Goal: Task Accomplishment & Management: Manage account settings

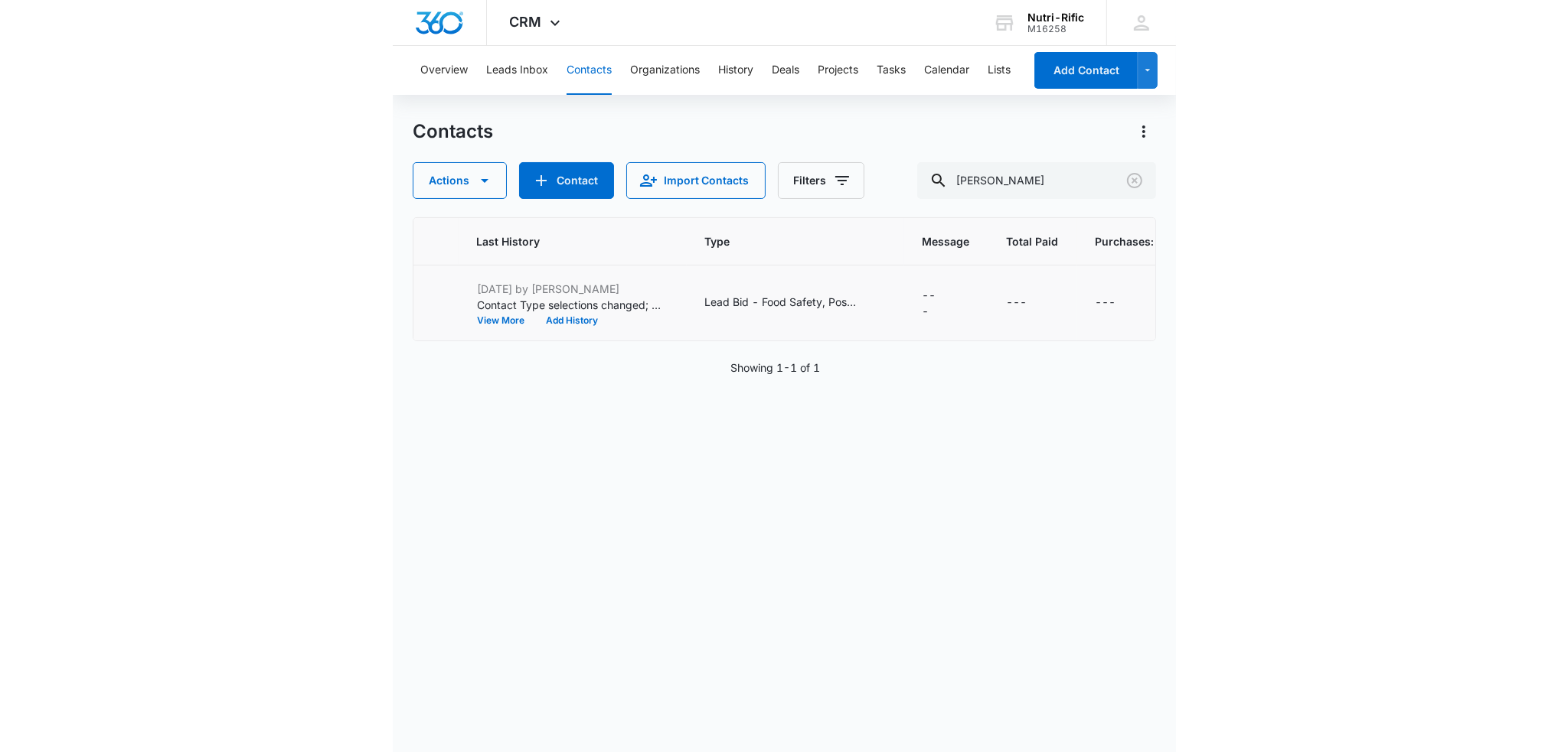
scroll to position [0, 510]
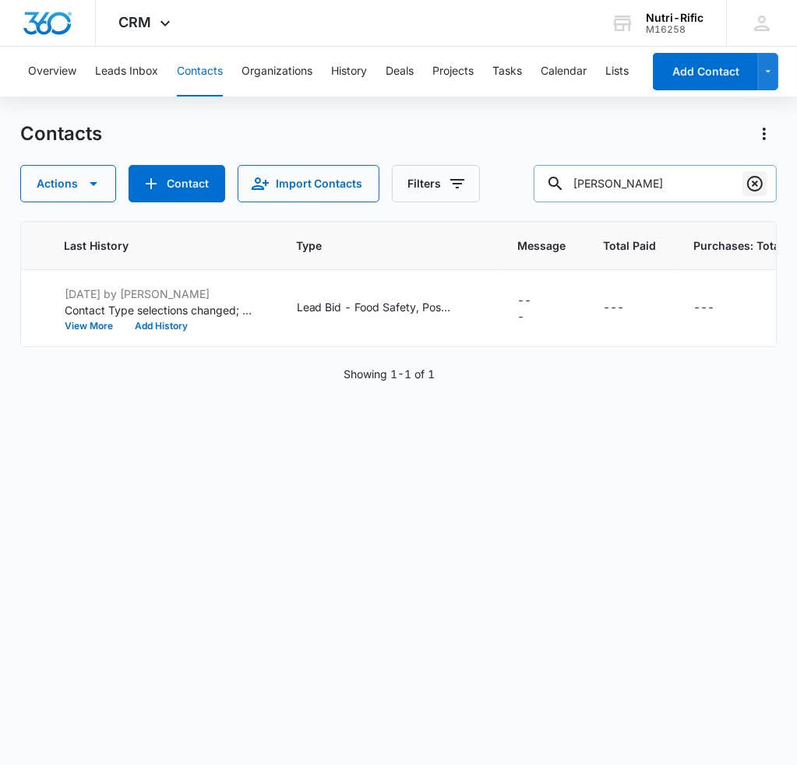
click at [753, 184] on icon "Clear" at bounding box center [754, 183] width 19 height 19
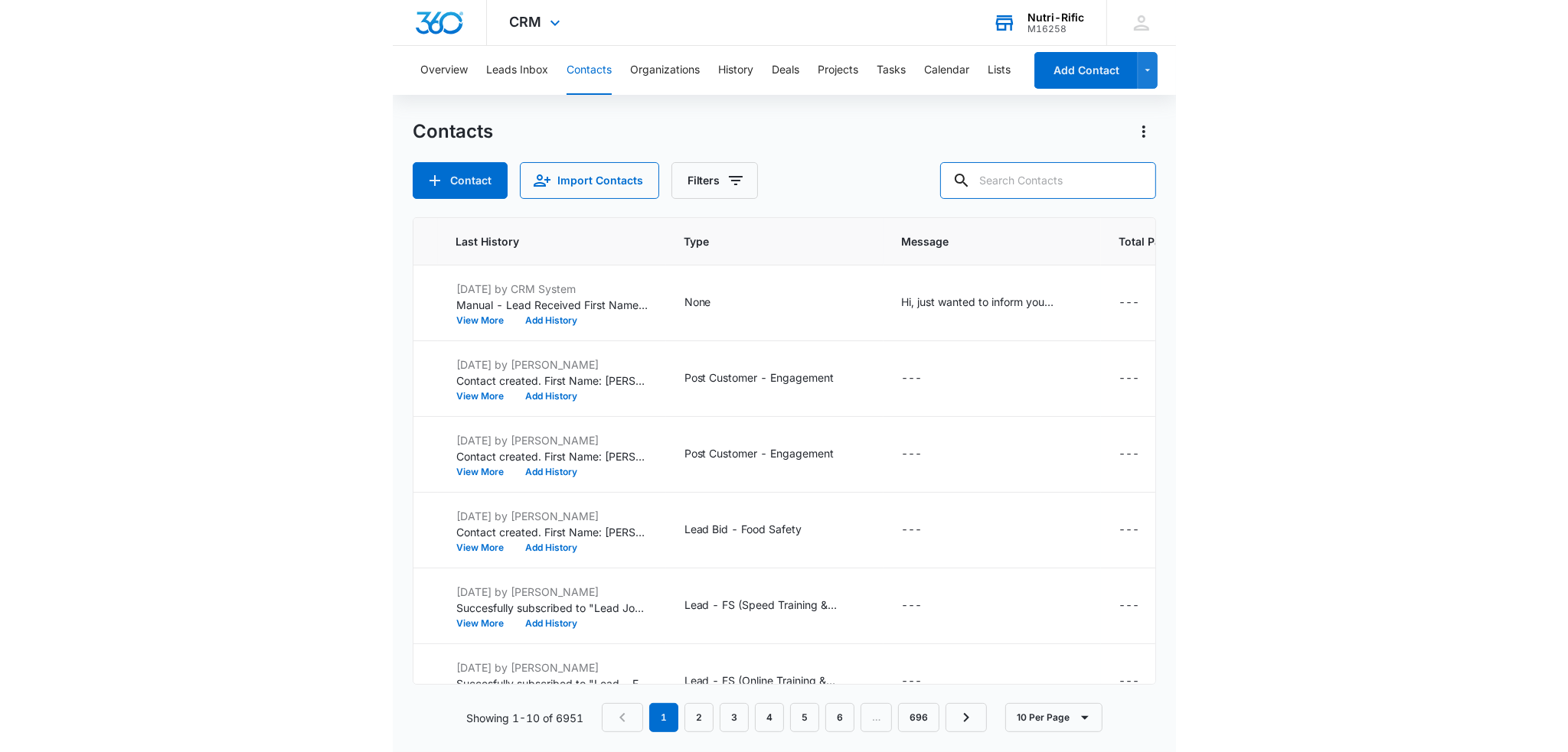
scroll to position [0, 294]
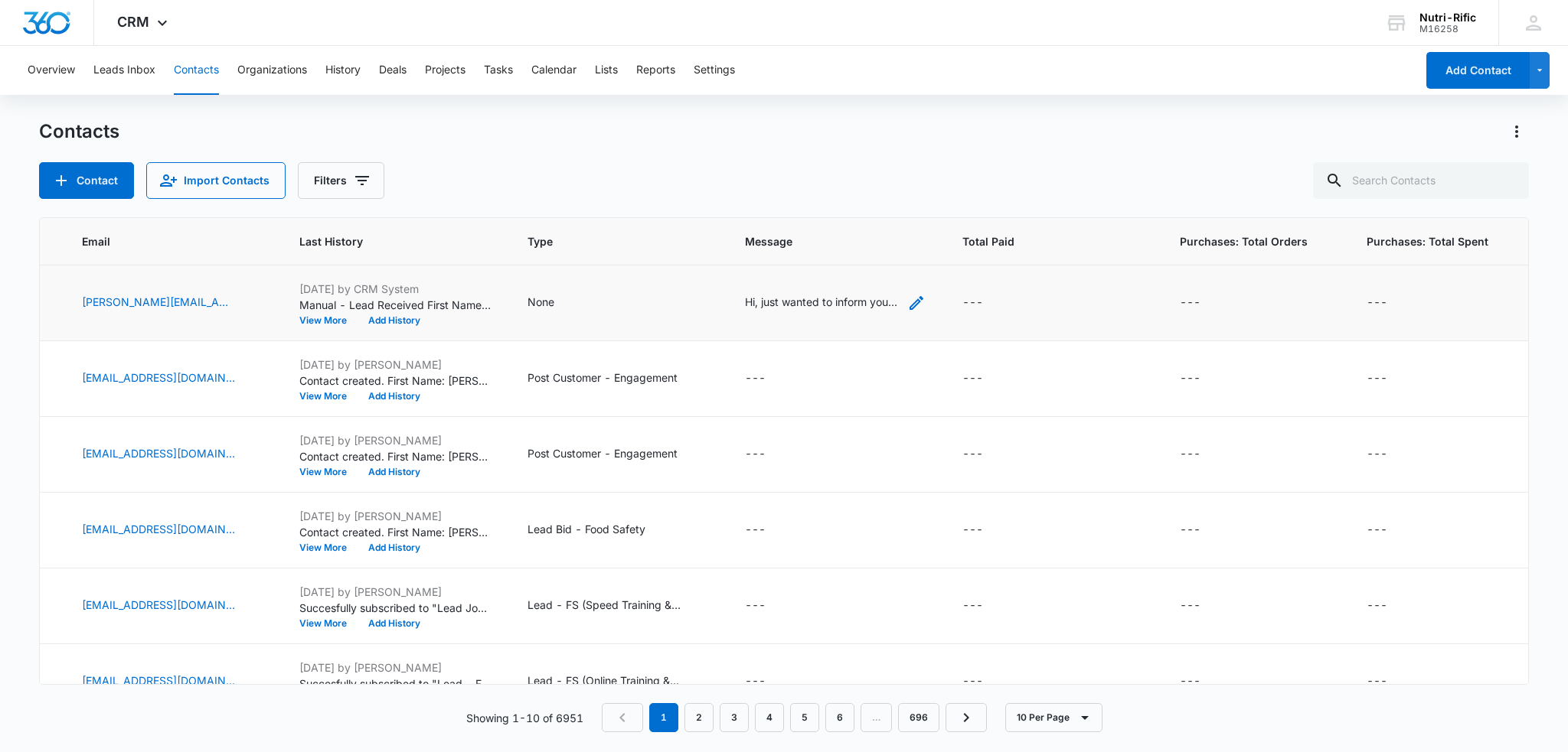
click at [783, 307] on div "Hi, just wanted to inform you that all the advertisements on our website [URL][…" at bounding box center [822, 302] width 153 height 16
click at [783, 168] on div "Contact Import Contacts Filters" at bounding box center [784, 180] width 1489 height 36
click at [71, 176] on button "Contact" at bounding box center [87, 180] width 95 height 36
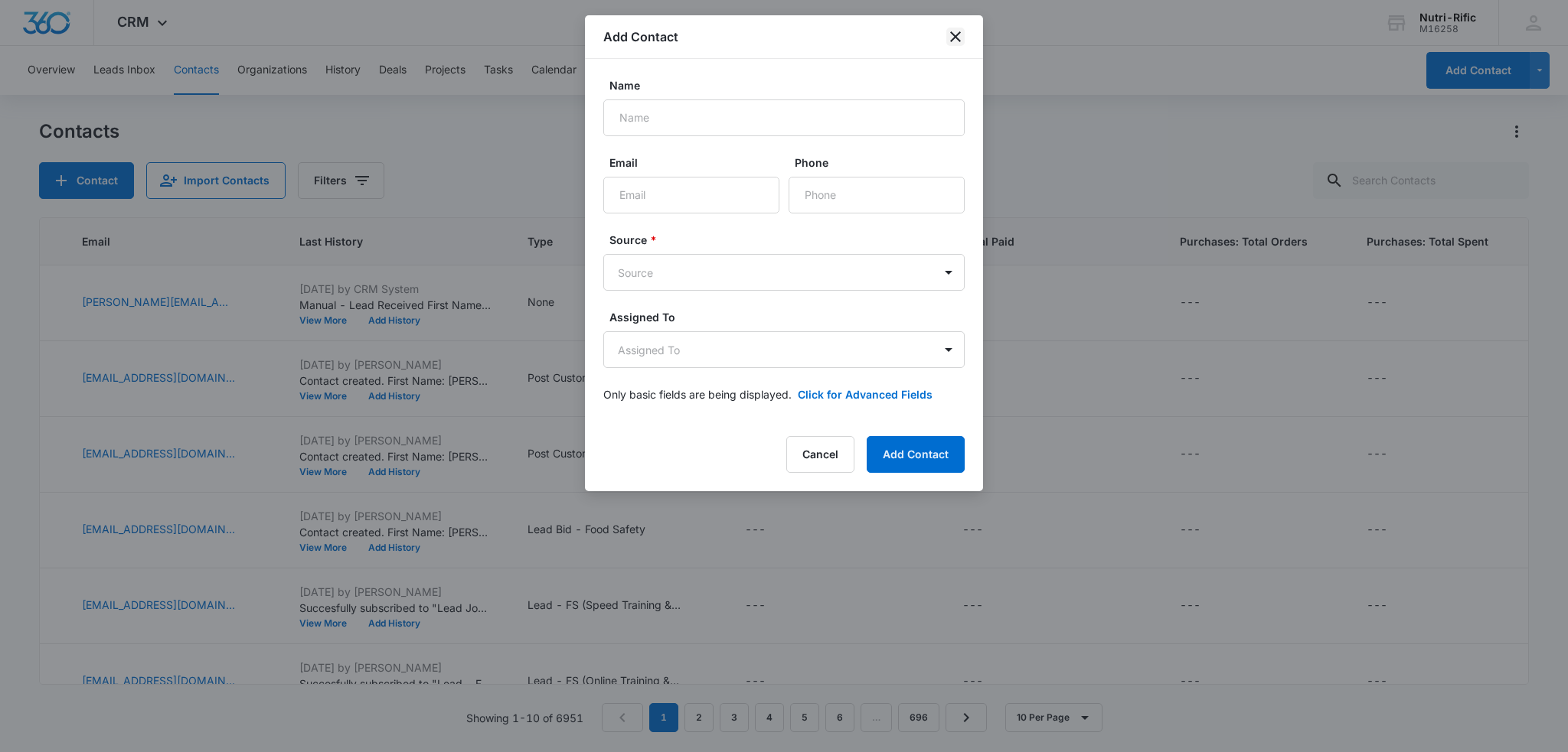
click at [783, 32] on icon "close" at bounding box center [955, 36] width 19 height 19
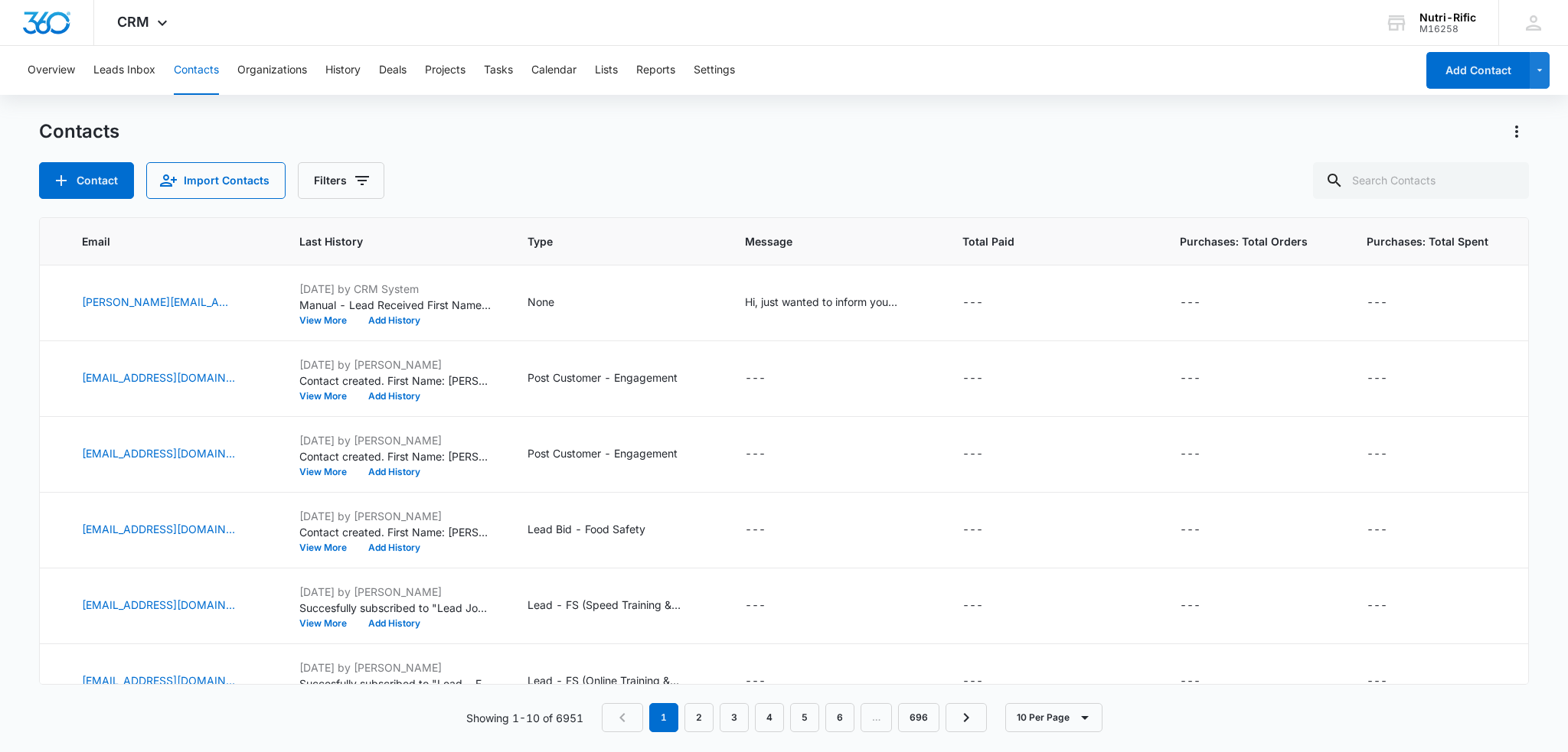
click at [219, 64] on div "Overview Leads Inbox Contacts Organizations History Deals Projects Tasks Calend…" at bounding box center [717, 71] width 1397 height 49
click at [218, 71] on button "Contacts" at bounding box center [197, 71] width 45 height 49
click at [214, 73] on button "Contacts" at bounding box center [197, 71] width 45 height 49
click at [212, 71] on button "Contacts" at bounding box center [197, 71] width 45 height 49
click at [783, 133] on icon "Actions" at bounding box center [1516, 132] width 19 height 19
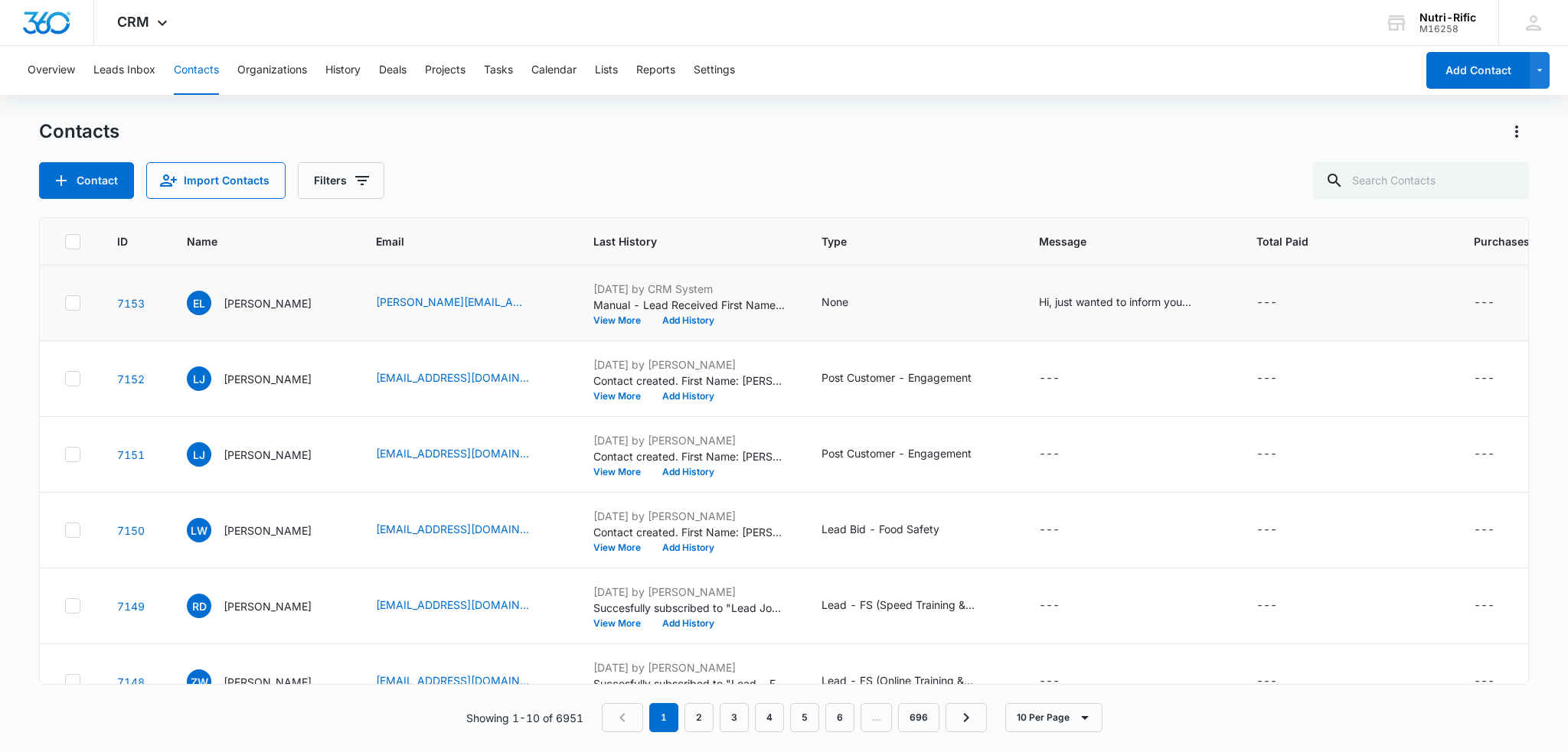
click at [71, 301] on icon at bounding box center [73, 303] width 14 height 14
click at [65, 303] on input "checkbox" at bounding box center [64, 303] width 1 height 1
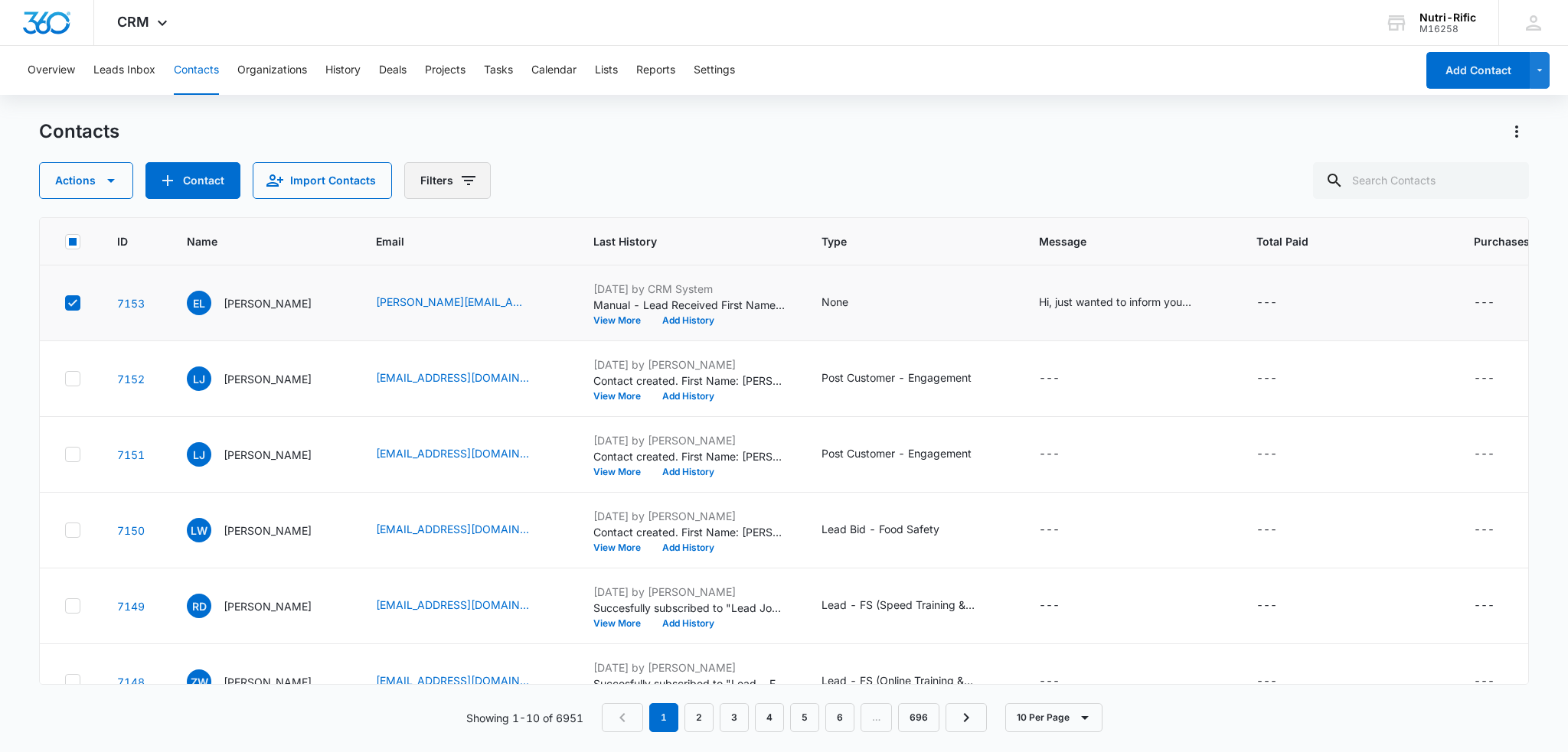
click at [451, 175] on button "Filters" at bounding box center [447, 180] width 87 height 36
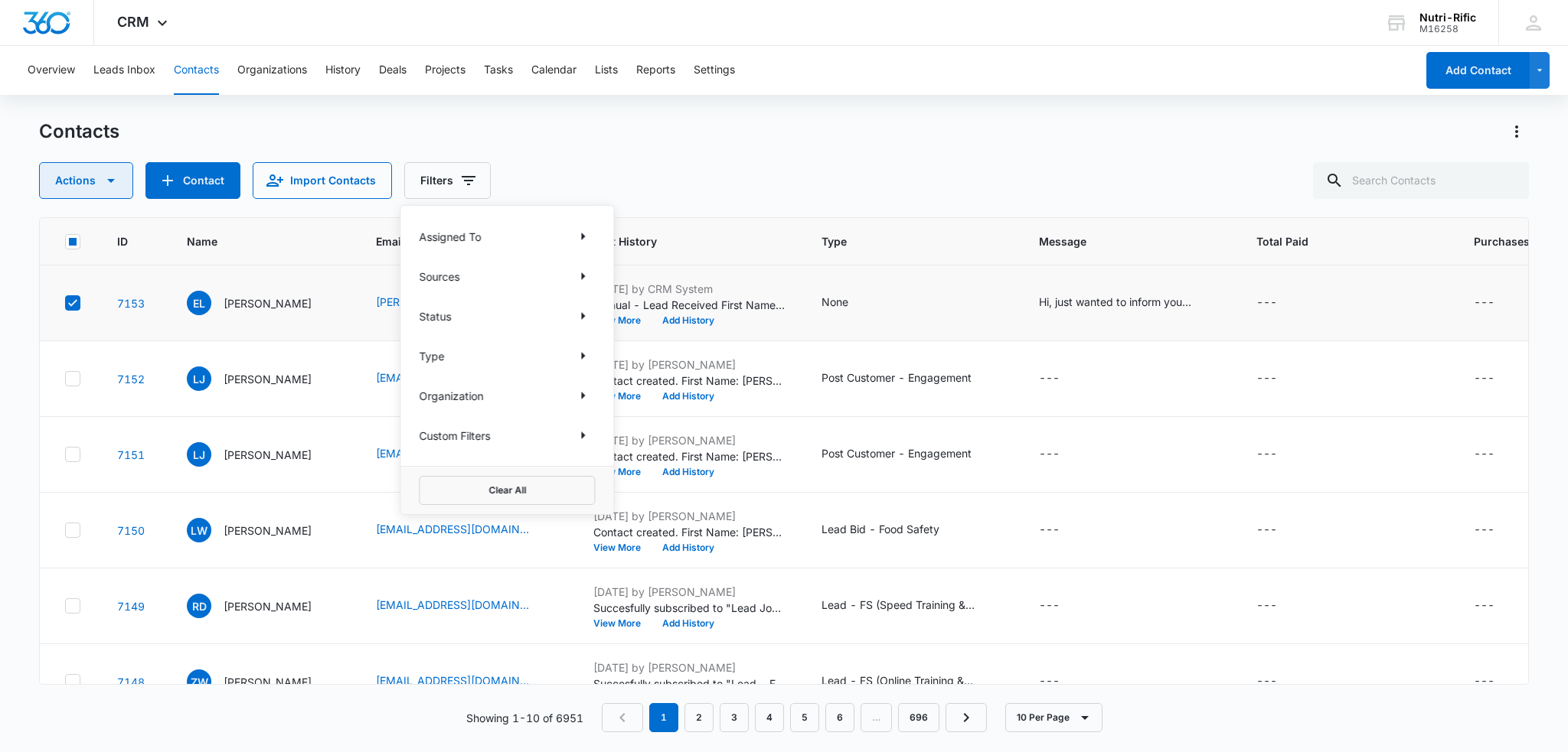
click at [98, 182] on button "Actions" at bounding box center [87, 180] width 94 height 36
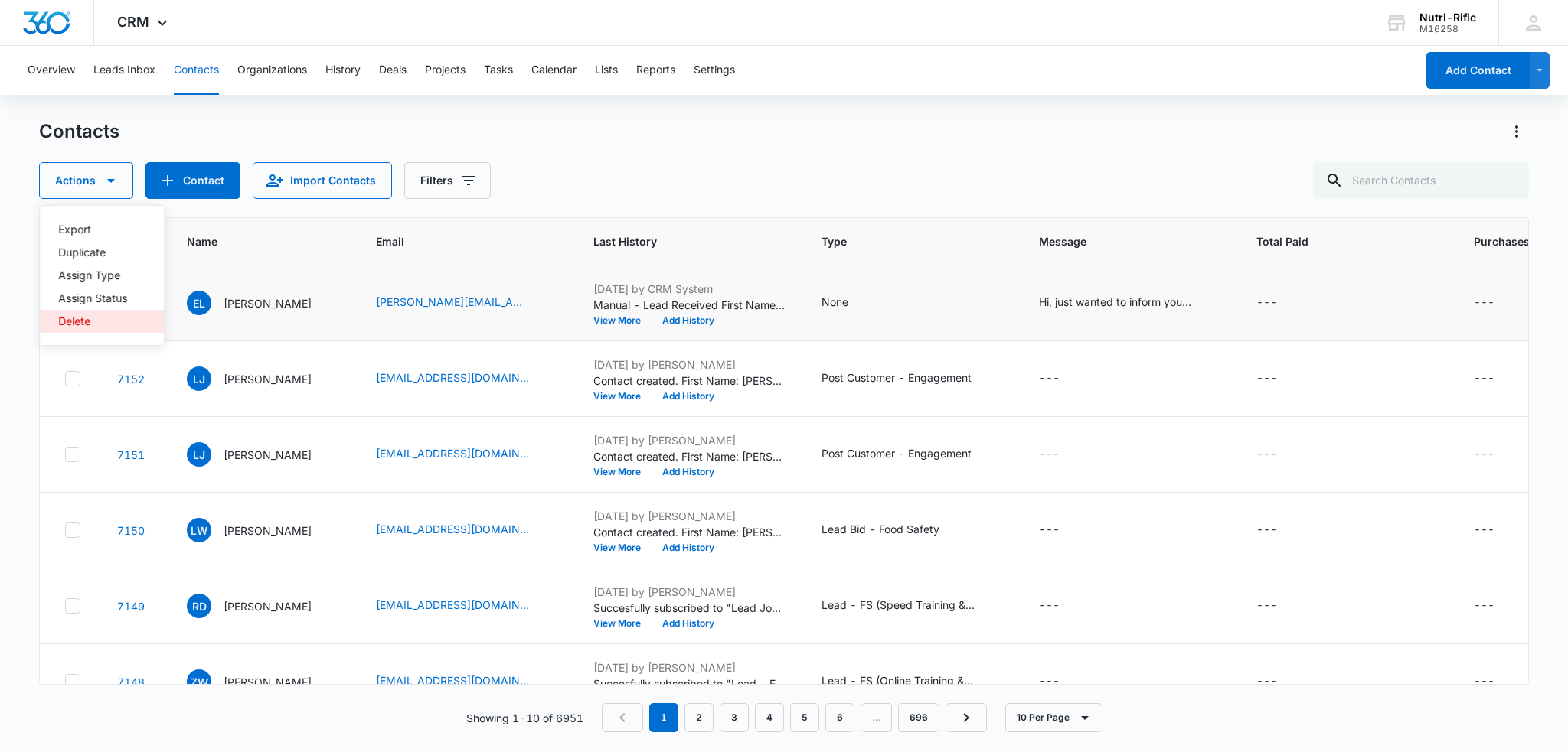
click at [86, 313] on button "Delete" at bounding box center [101, 320] width 124 height 23
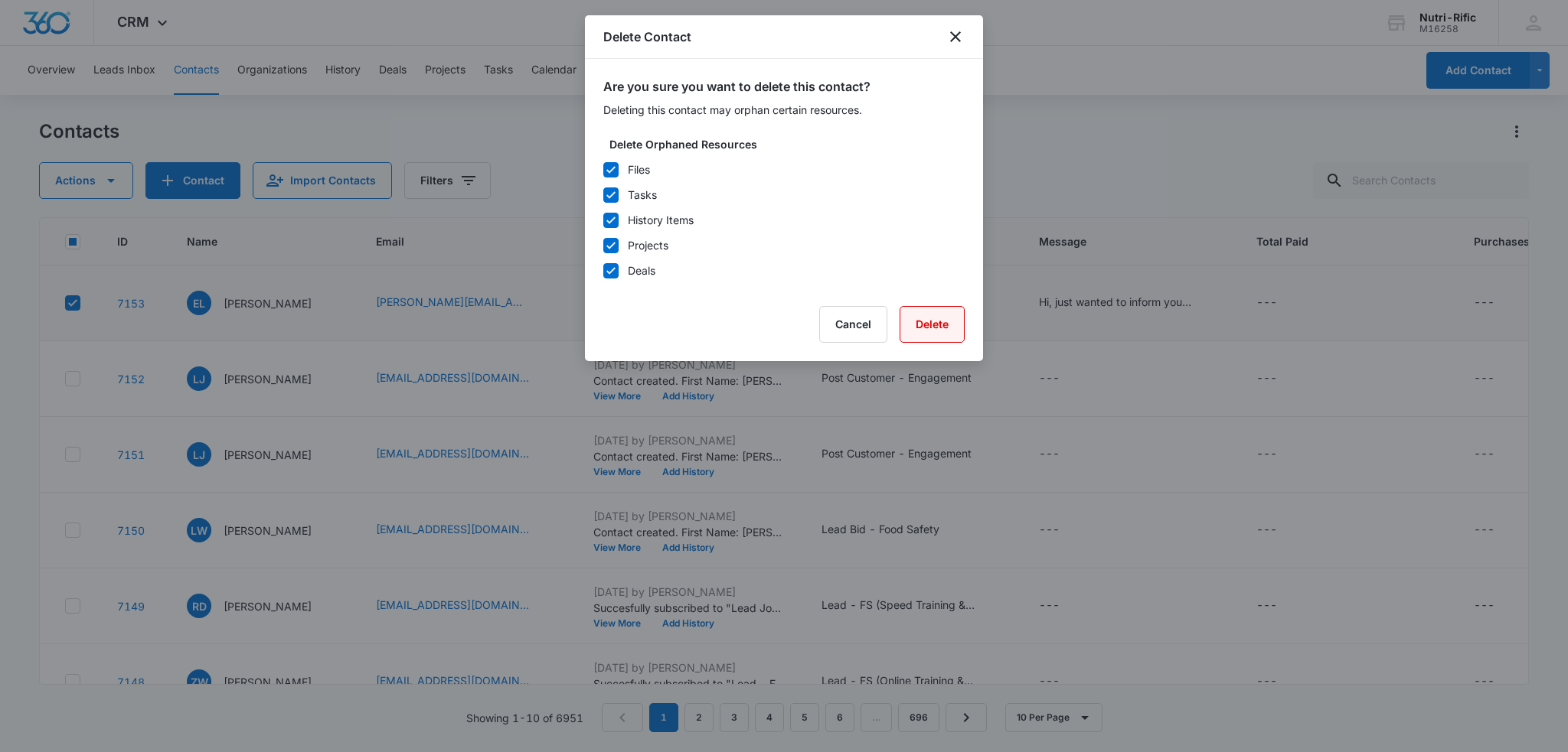
click at [922, 315] on button "Delete" at bounding box center [932, 323] width 65 height 36
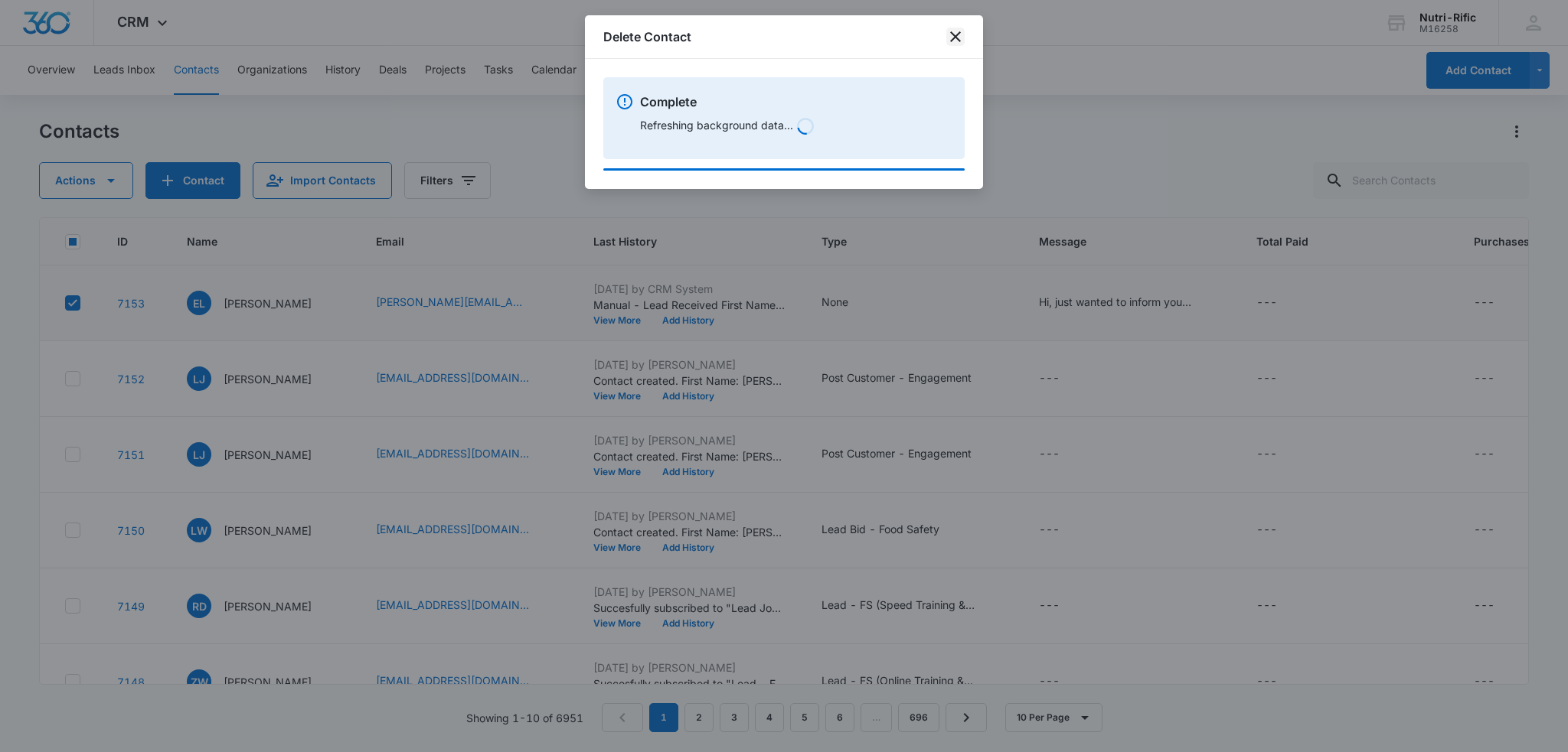
click at [956, 35] on icon "close" at bounding box center [955, 36] width 11 height 11
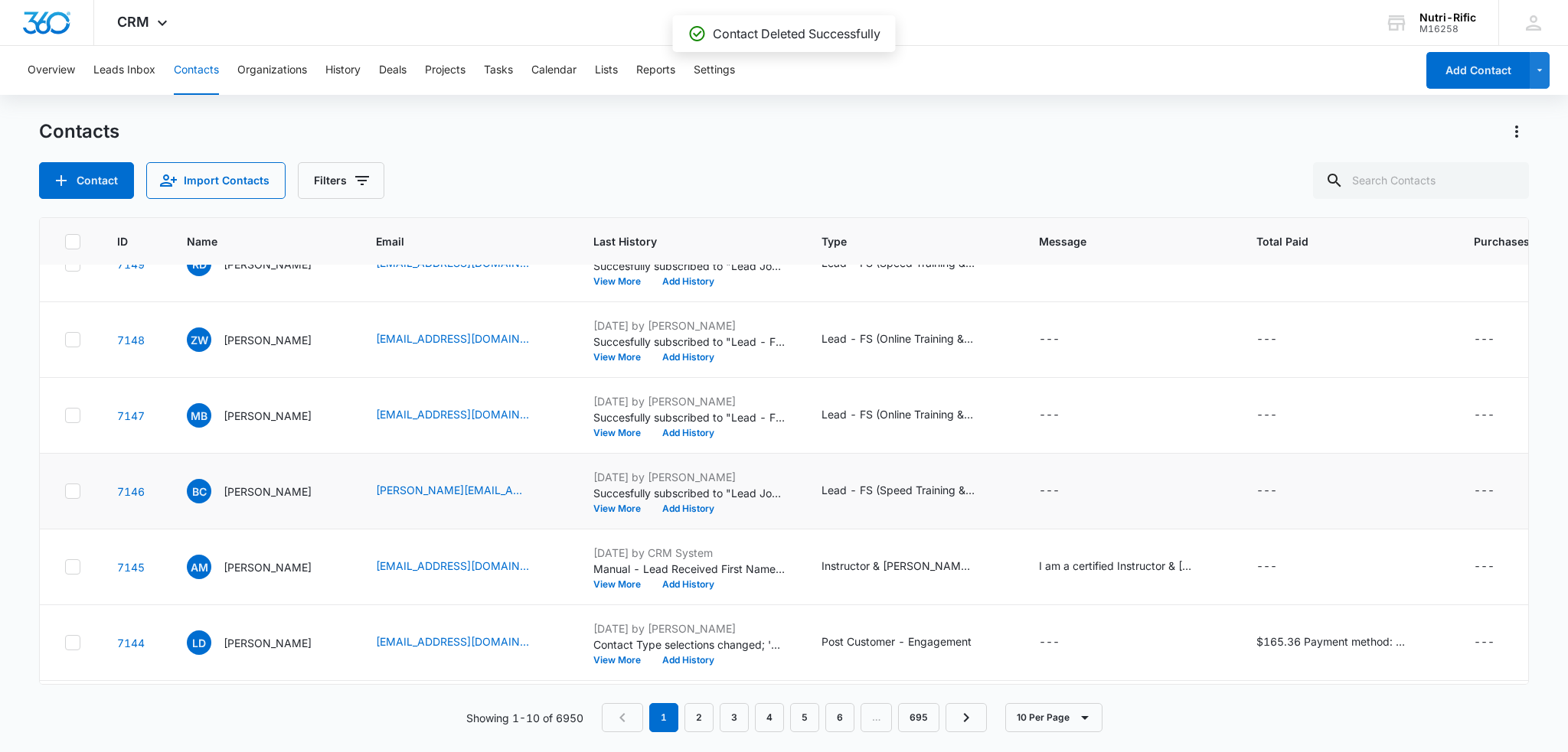
scroll to position [347, 0]
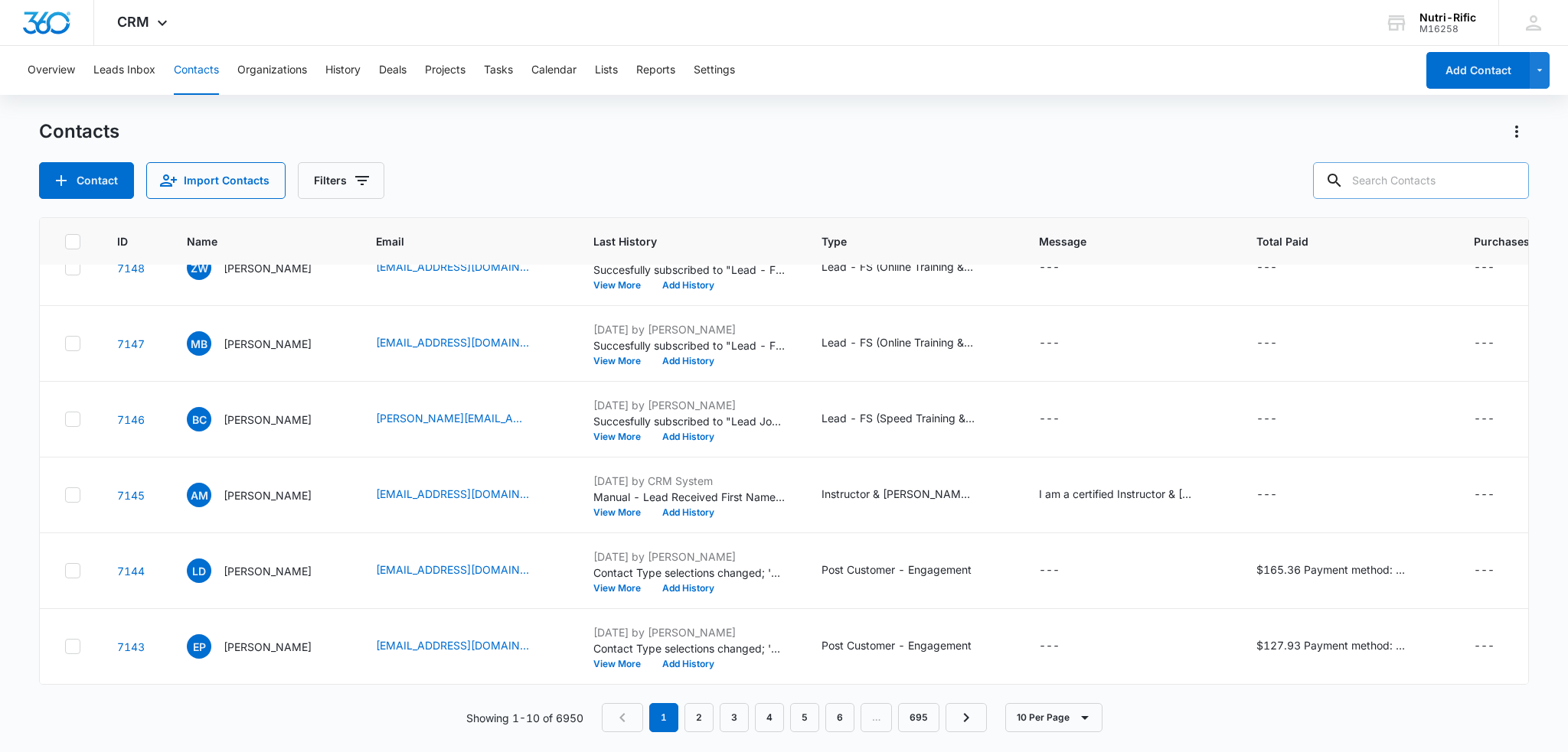
click at [1398, 176] on input "text" at bounding box center [1421, 180] width 216 height 36
type input "cobb"
click at [1515, 73] on button "Add Contact" at bounding box center [1478, 70] width 103 height 36
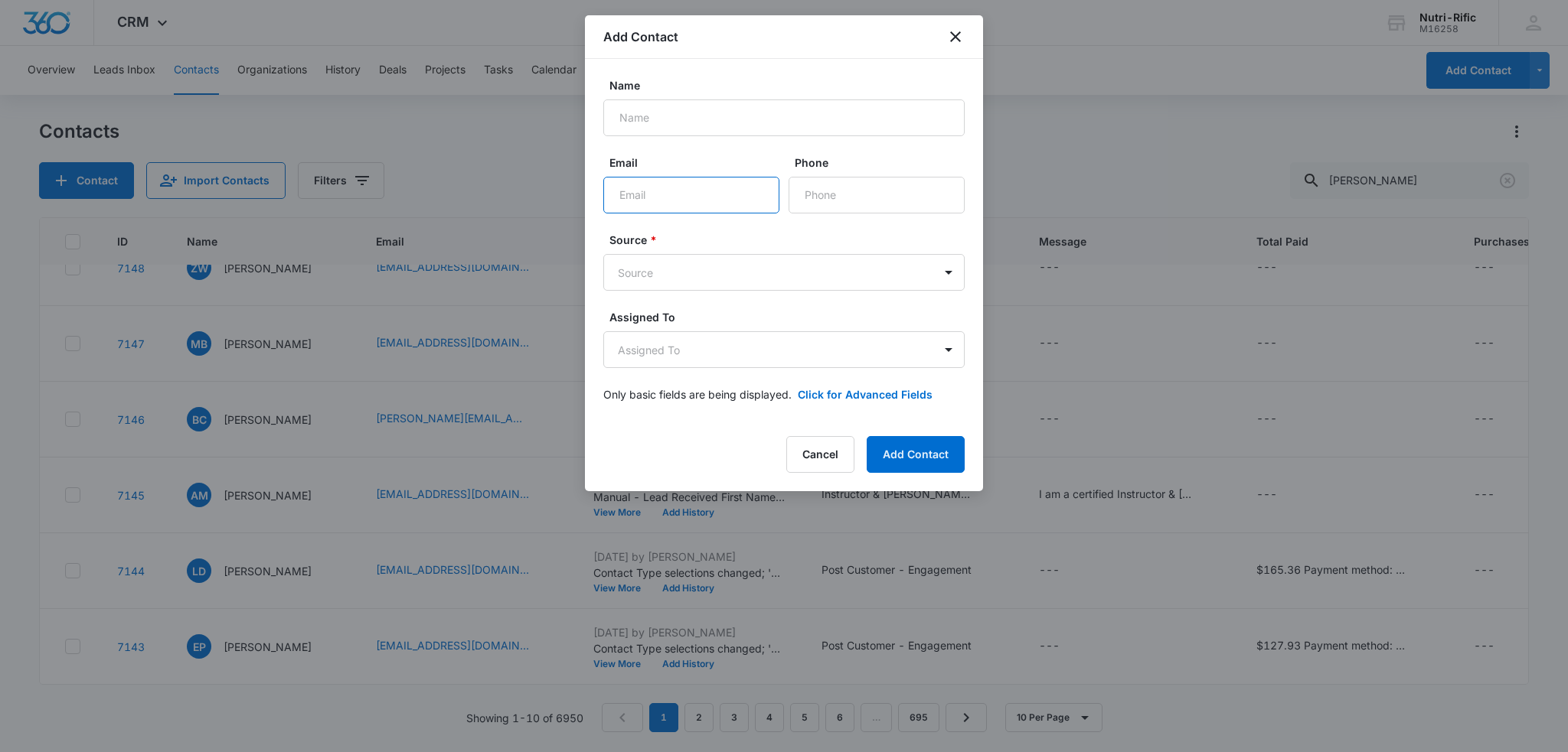
click at [734, 203] on input "Email" at bounding box center [691, 195] width 176 height 36
paste input "cobb1995@icloud.com"
type input "cobb1995@icloud.com"
click at [721, 119] on input "Name" at bounding box center [784, 117] width 361 height 36
type input "Chester Cobb"
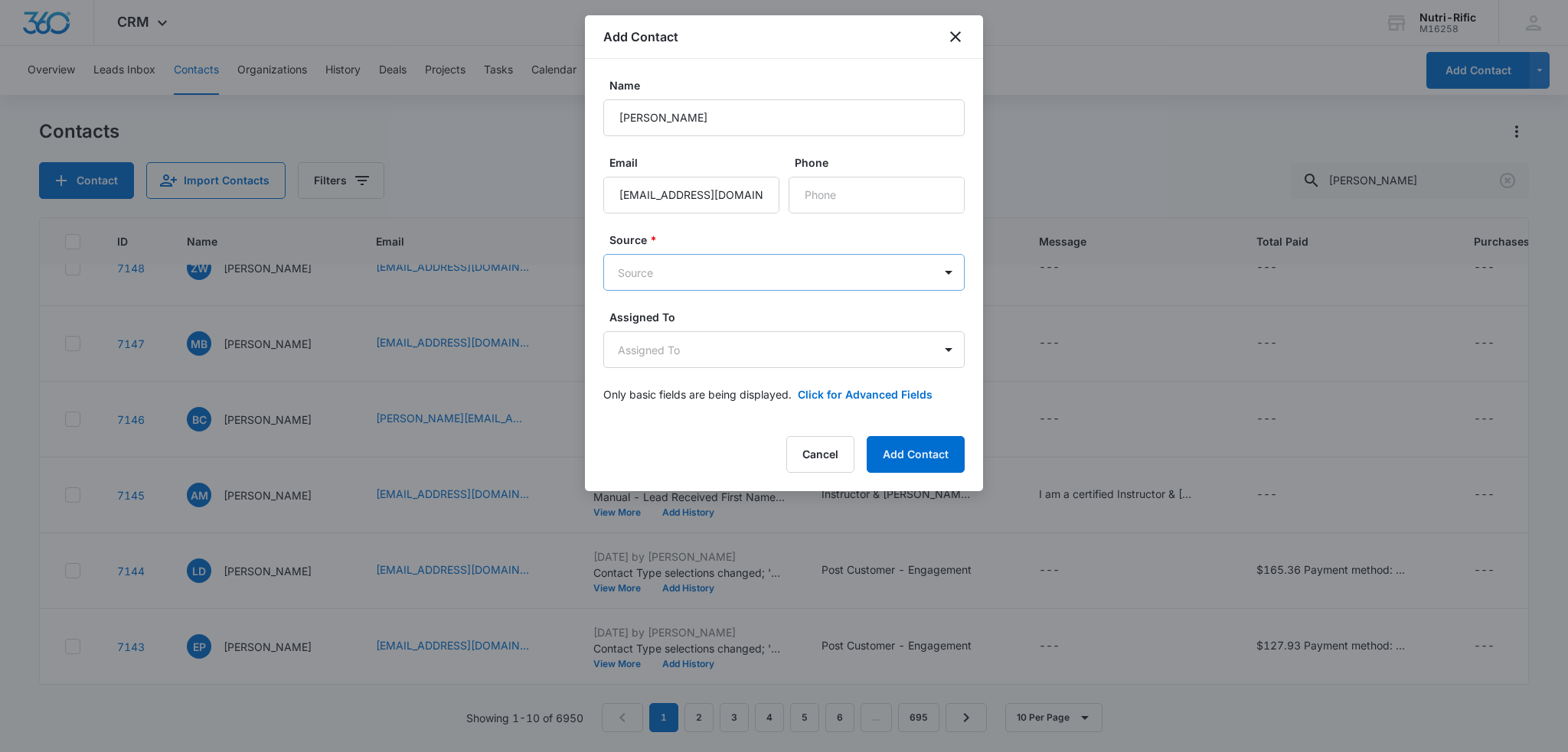
click at [711, 264] on body "CRM Apps Reputation Forms CRM Email Social POS Content Ads Intelligence Files B…" at bounding box center [784, 376] width 1568 height 752
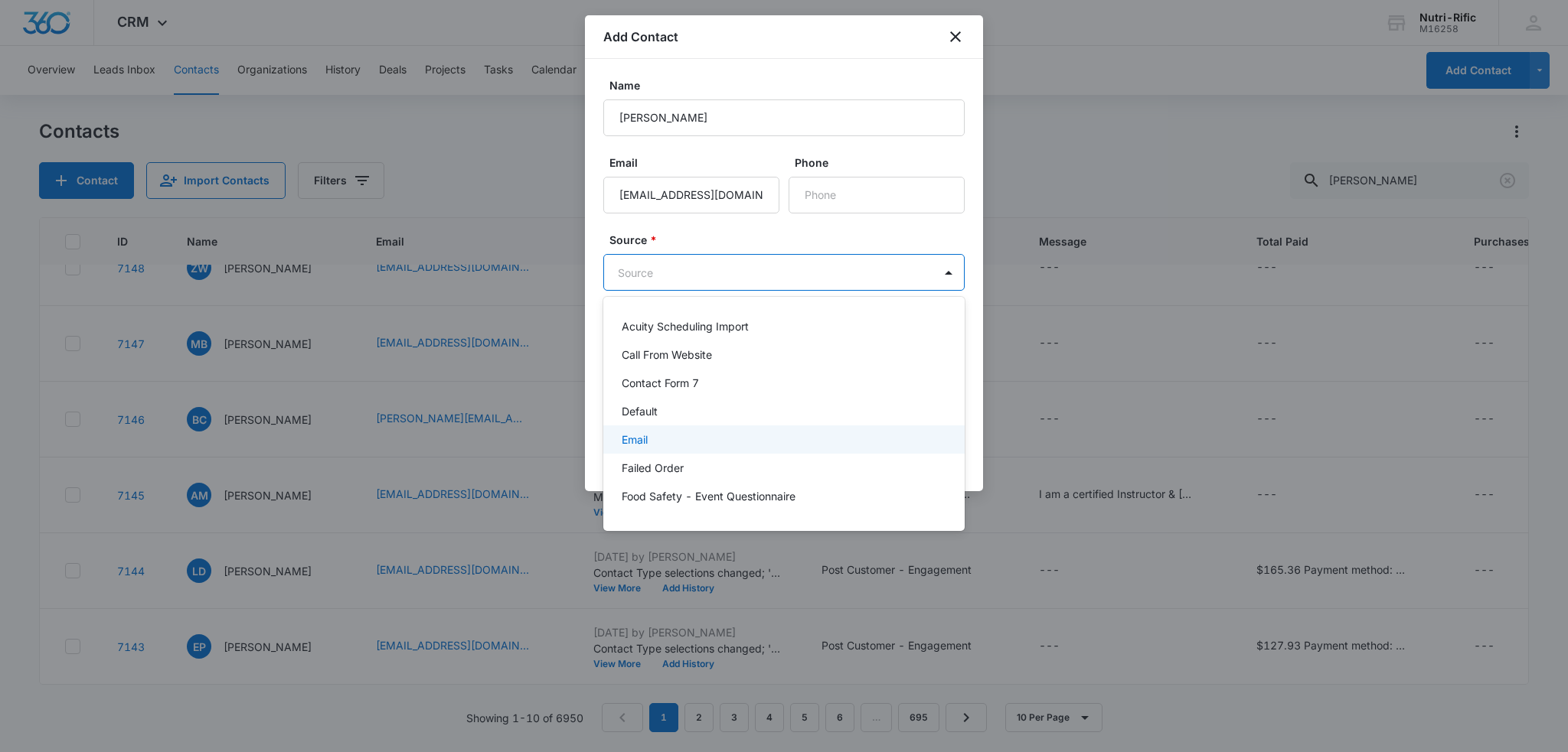
click at [632, 437] on p "Email" at bounding box center [634, 439] width 26 height 16
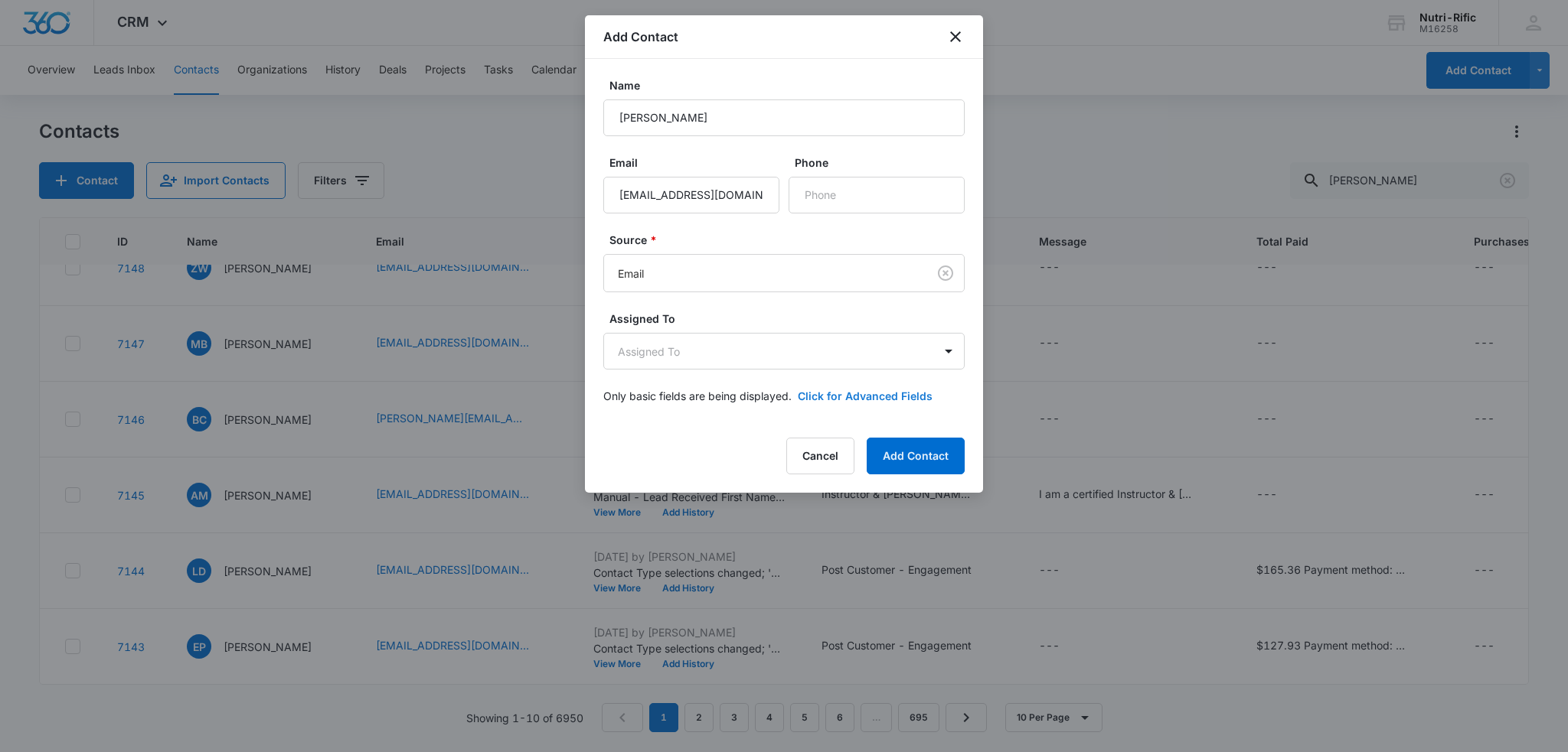
click at [811, 393] on button "Click for Advanced Fields" at bounding box center [864, 396] width 135 height 16
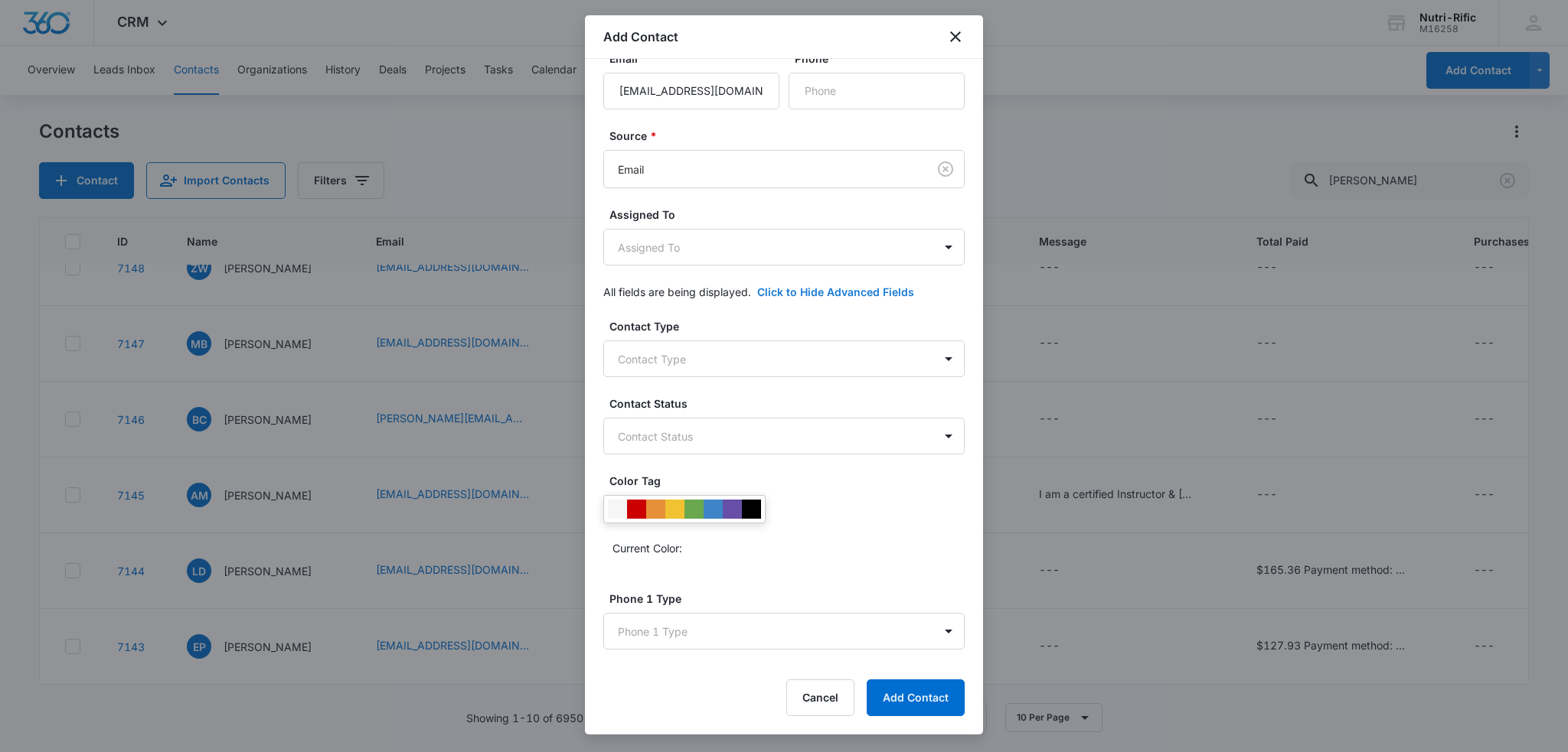
scroll to position [153, 0]
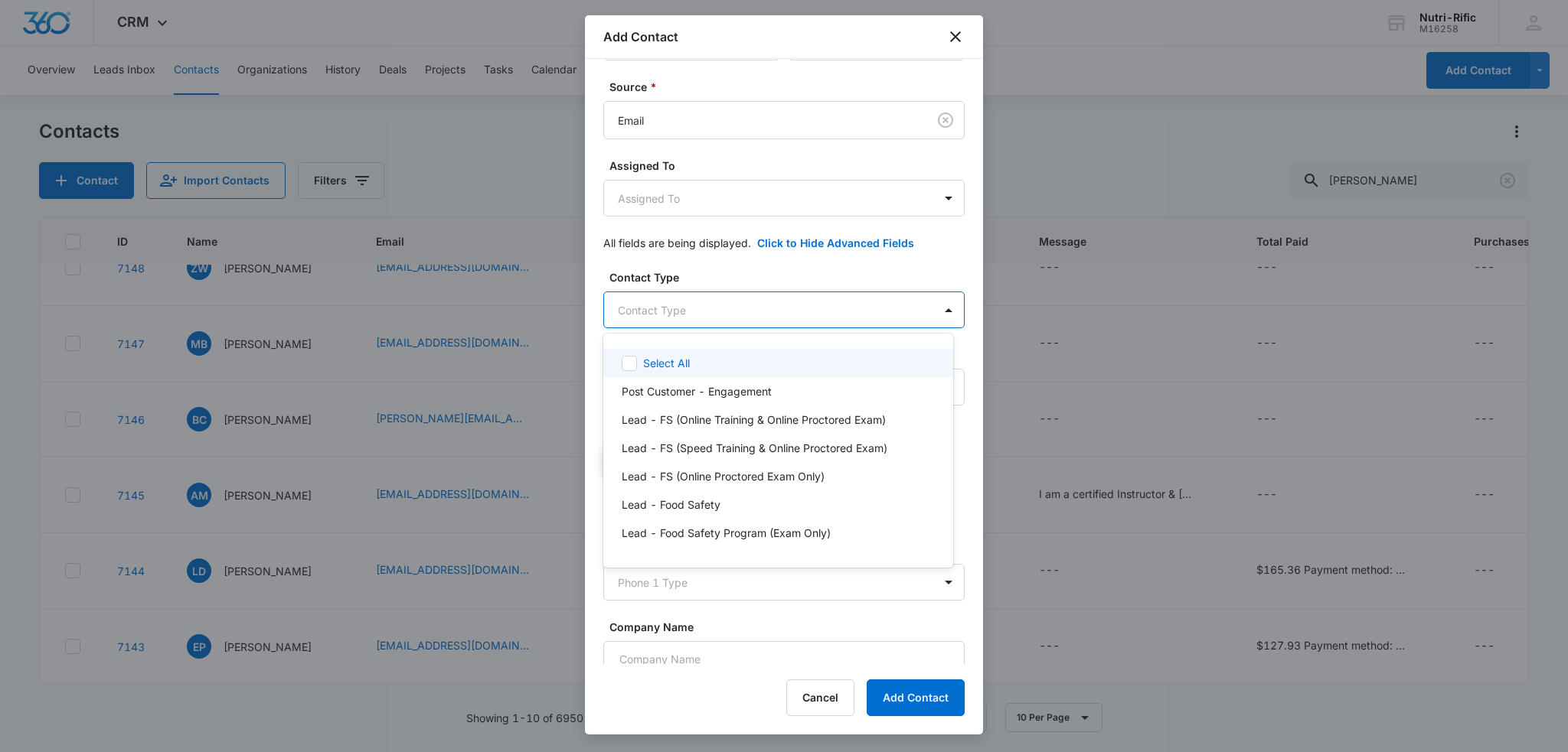
click at [697, 312] on body "CRM Apps Reputation Forms CRM Email Social POS Content Ads Intelligence Files B…" at bounding box center [784, 376] width 1568 height 752
click at [707, 418] on p "Lead - FS (Online Training & Online Proctored Exam)" at bounding box center [753, 420] width 264 height 16
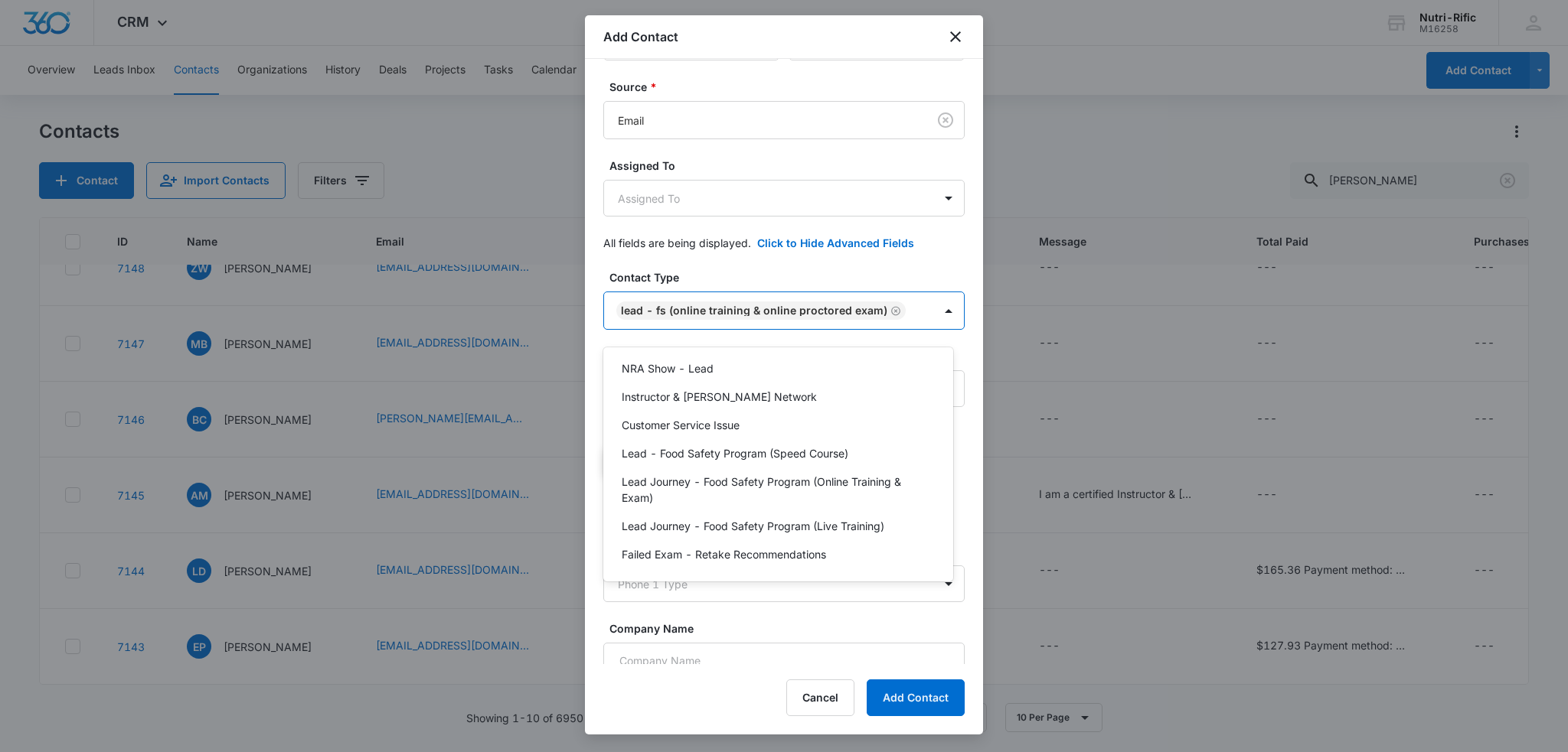
scroll to position [409, 0]
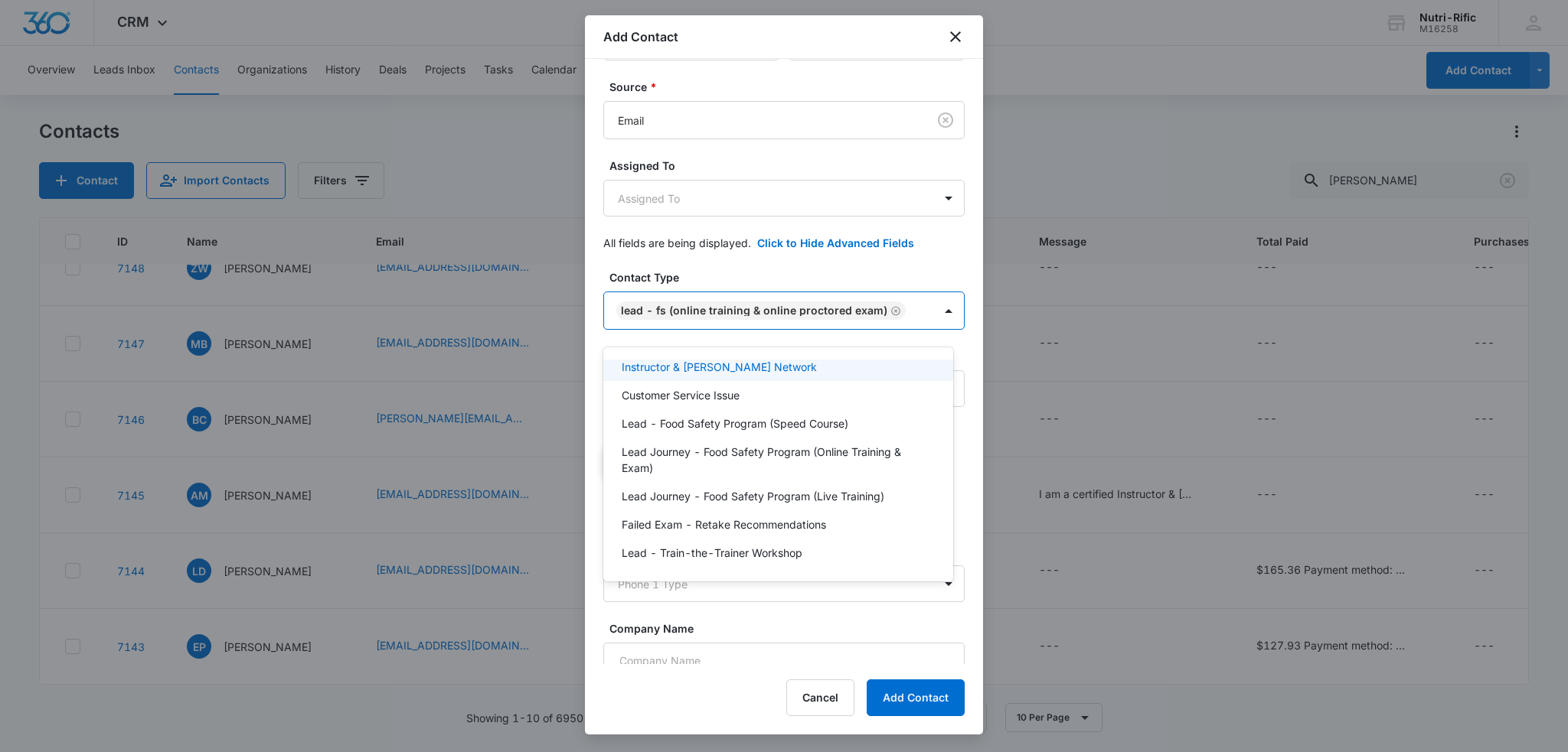
click at [844, 271] on div at bounding box center [784, 376] width 1568 height 752
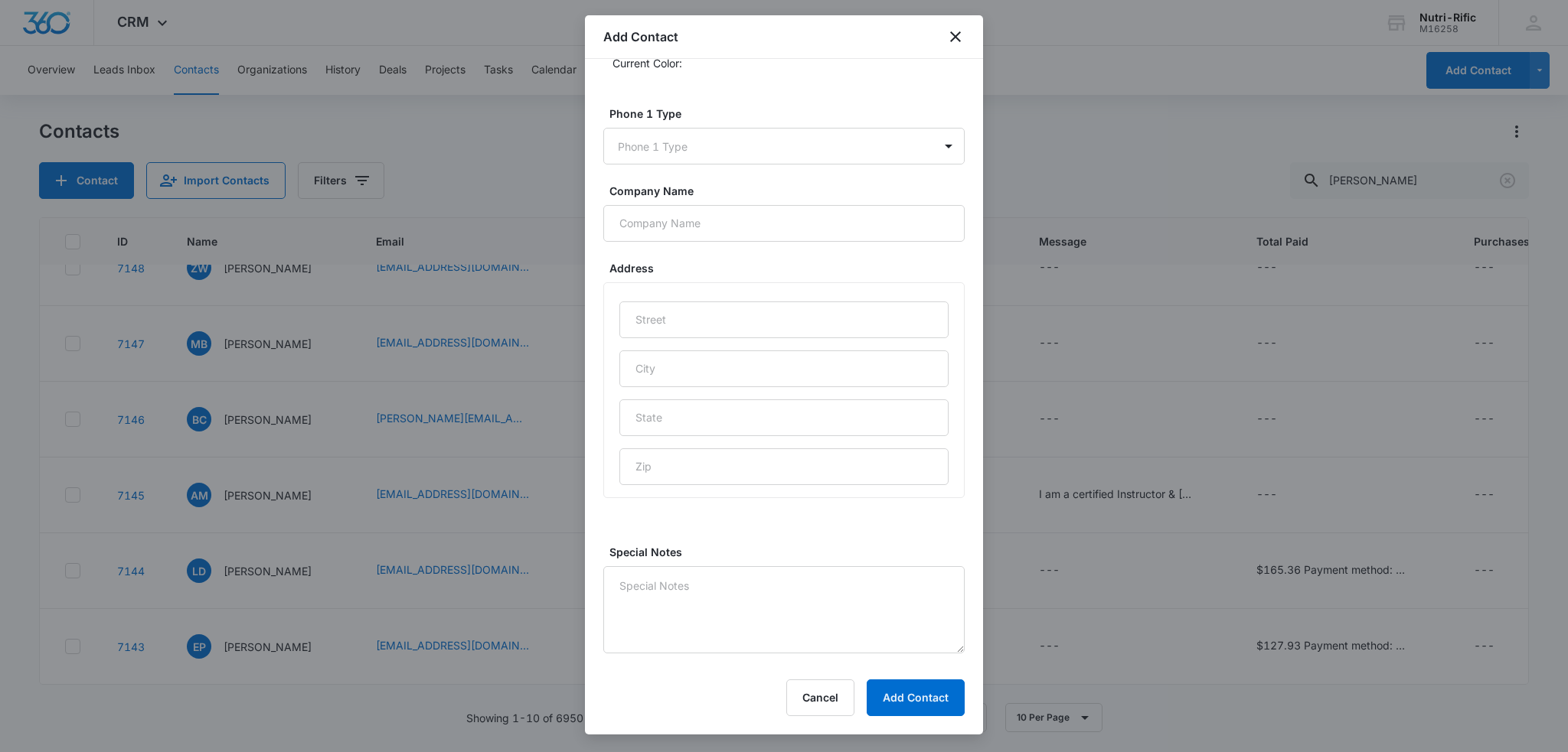
scroll to position [667, 0]
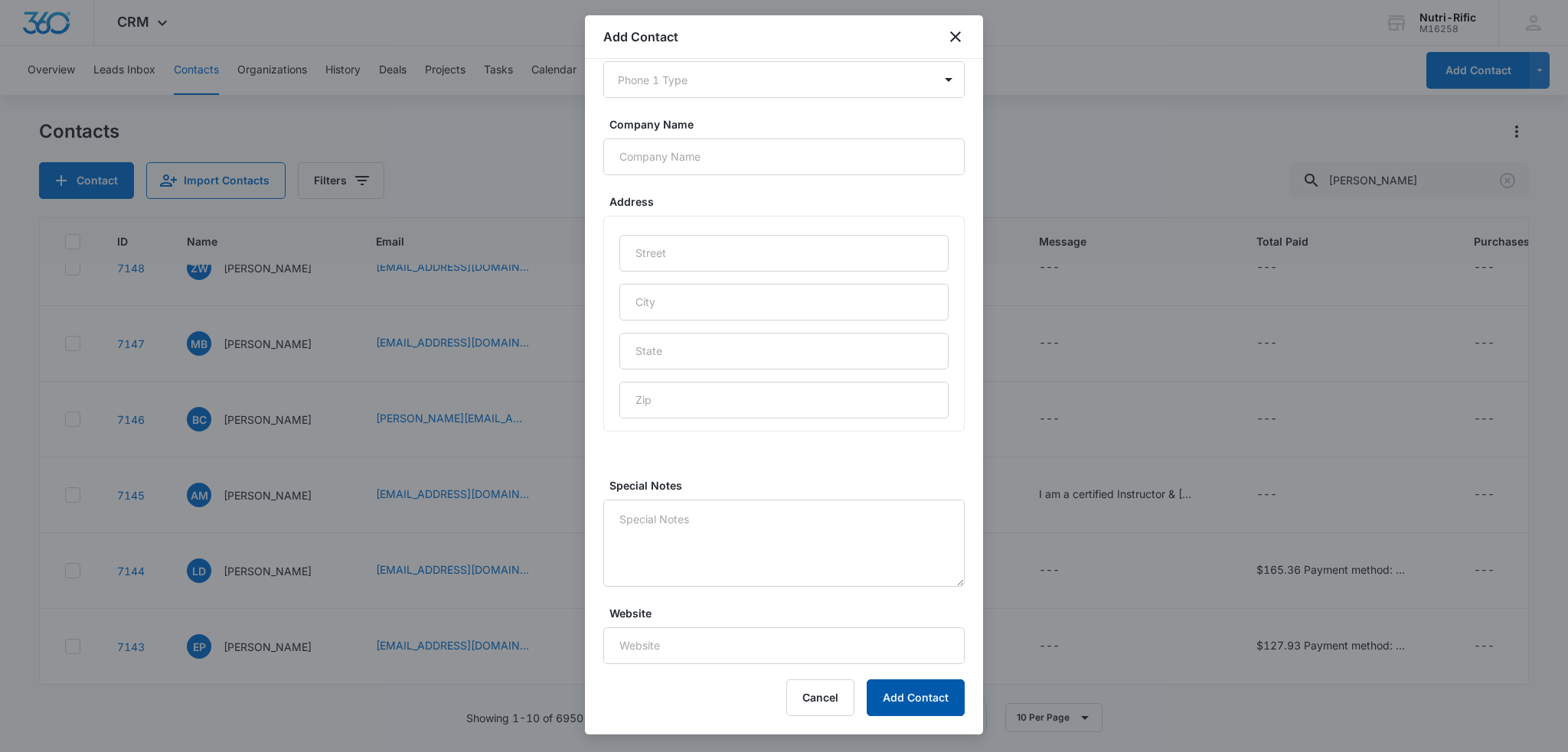
click at [922, 706] on button "Add Contact" at bounding box center [915, 697] width 98 height 36
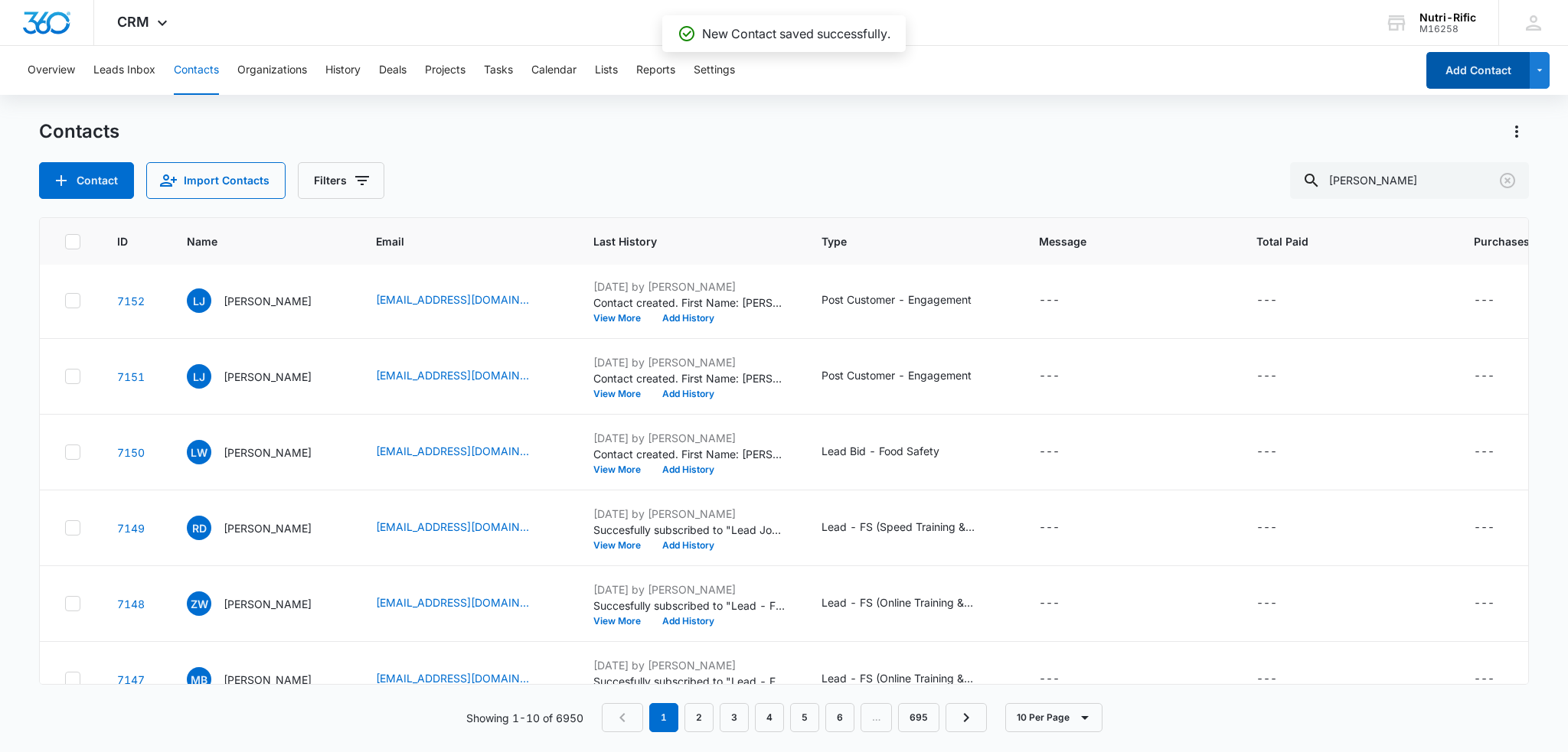
scroll to position [0, 0]
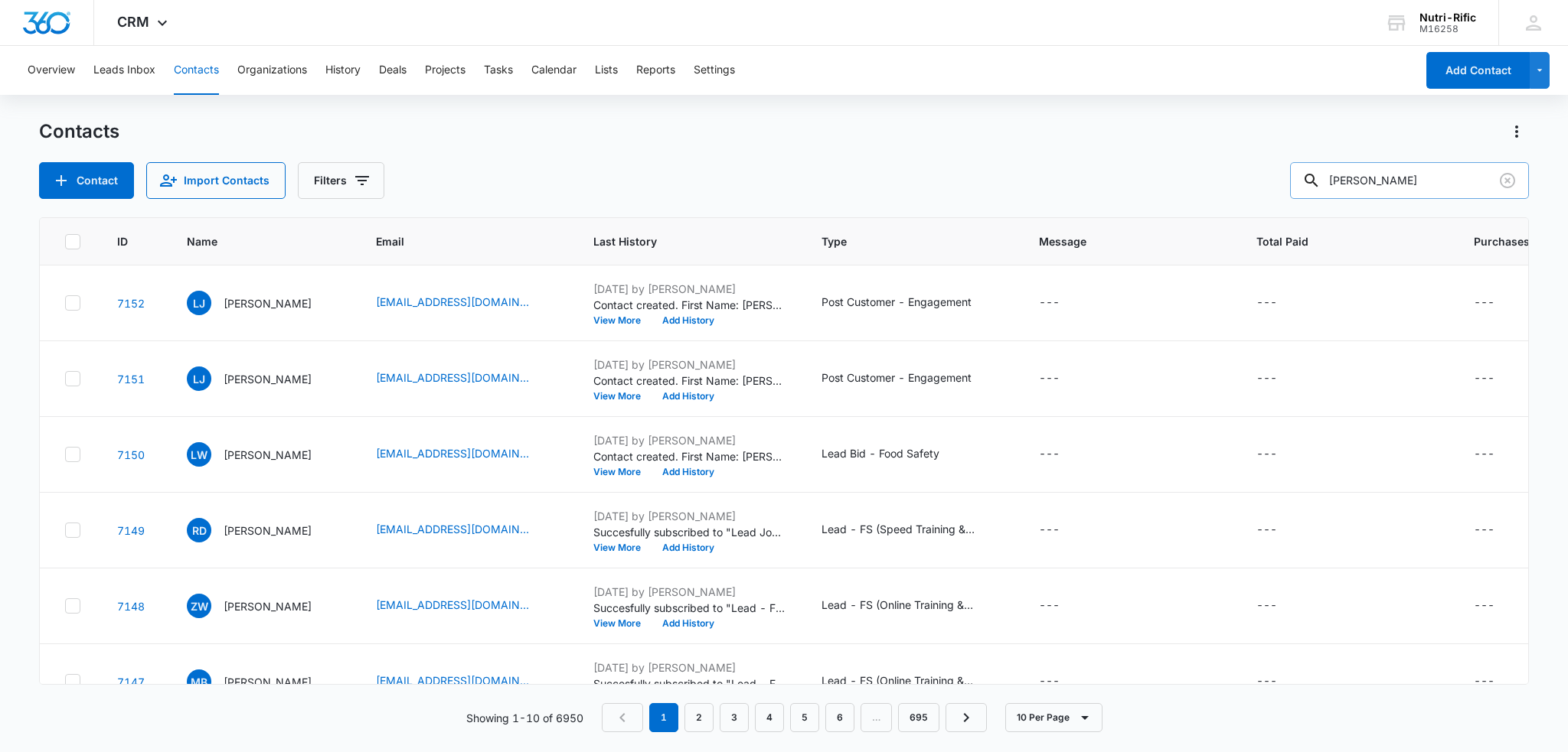
drag, startPoint x: 1387, startPoint y: 177, endPoint x: 1338, endPoint y: 176, distance: 49.0
click at [1338, 176] on input "cobb" at bounding box center [1409, 180] width 239 height 36
type input "htc5232@gmail.com"
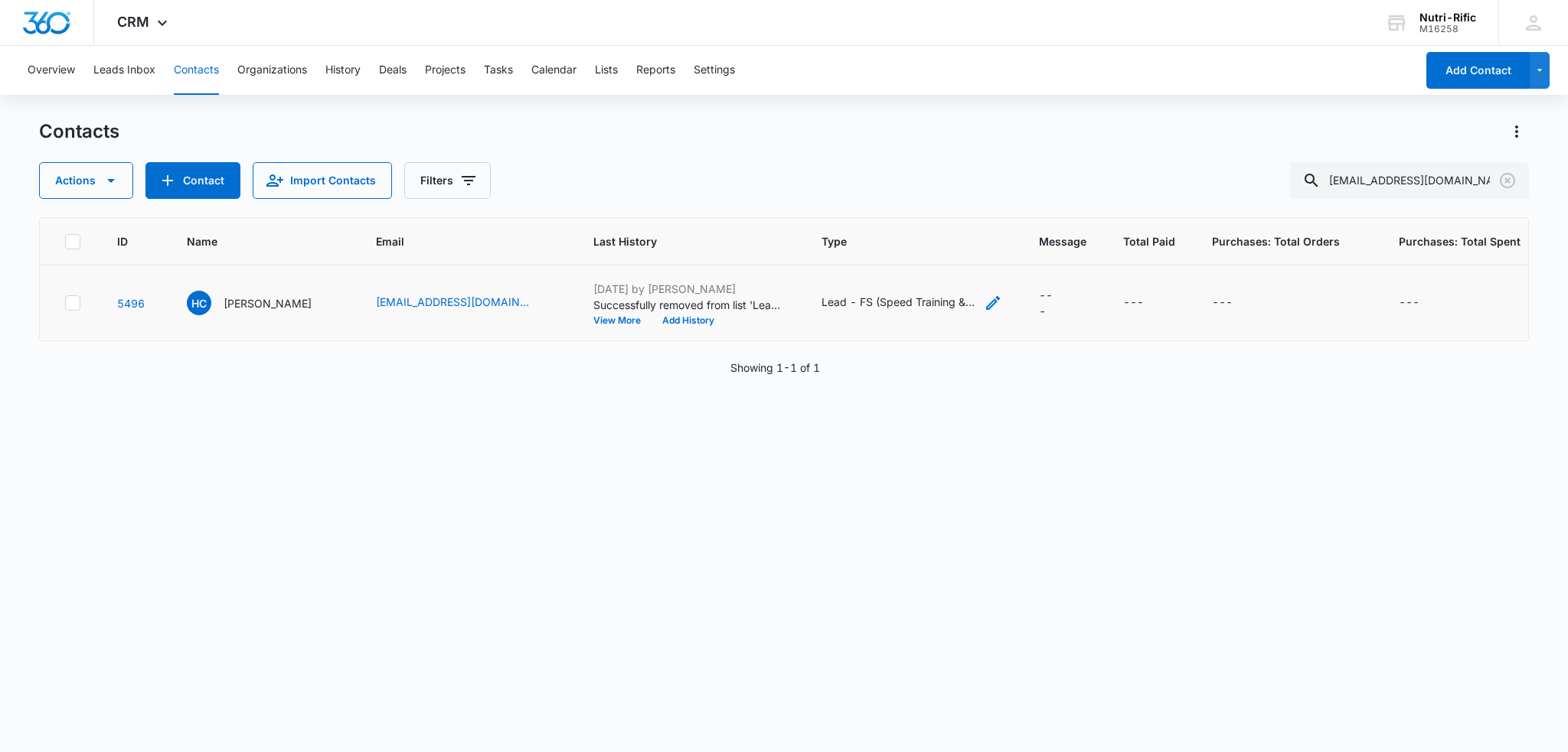
click at [983, 303] on icon "Type - Lead - FS (Speed Training & Online Proctored Exam), Post Customer - Enga…" at bounding box center [992, 303] width 19 height 19
click at [924, 216] on icon "Remove Lead - FS (Speed Training & Online Proctored Exam)" at bounding box center [929, 216] width 11 height 12
click at [918, 184] on icon "Remove Post Customer - Engagement" at bounding box center [923, 183] width 11 height 12
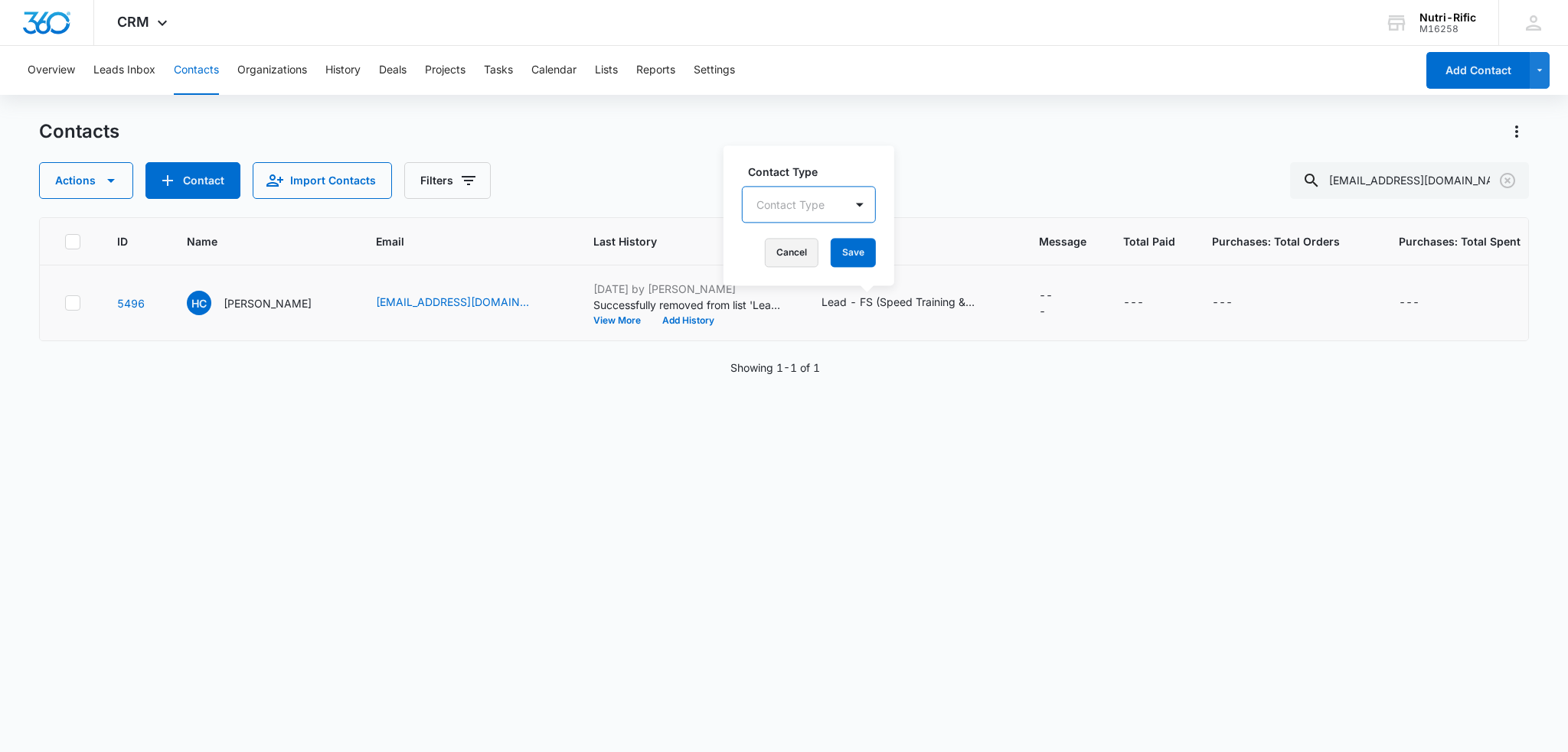
click at [799, 249] on button "Cancel" at bounding box center [791, 253] width 54 height 29
click at [923, 389] on div "ID Name Email Last History Type Message Total Paid Purchases: Total Orders Purc…" at bounding box center [784, 475] width 1489 height 515
click at [907, 294] on div "Lead - FS (Speed Training & Online Proctored Exam), Post Customer - Engagement" at bounding box center [898, 302] width 153 height 16
click at [593, 317] on button "View More" at bounding box center [621, 320] width 58 height 9
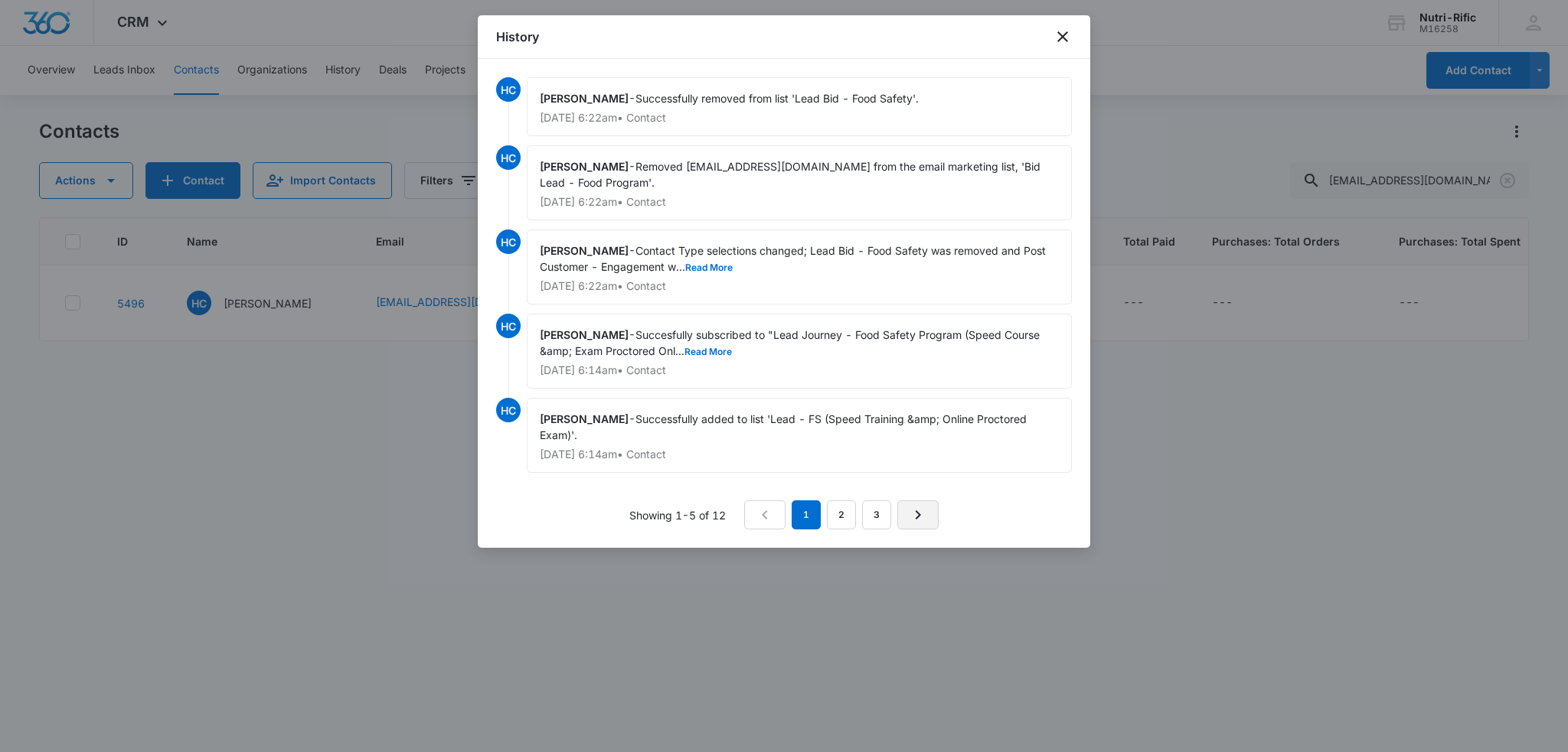
click at [916, 510] on icon "Next Page" at bounding box center [917, 514] width 5 height 9
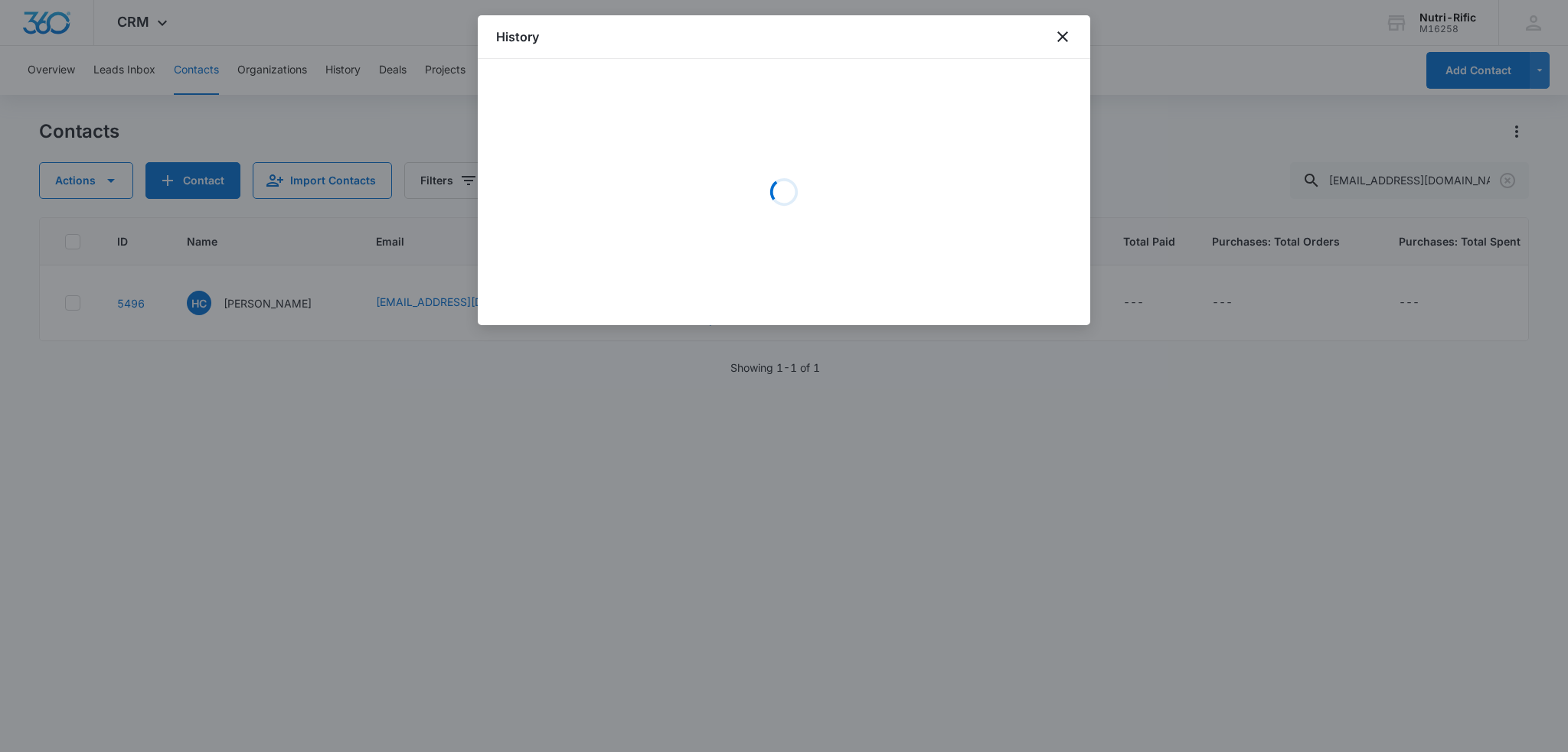
click at [916, 510] on div at bounding box center [784, 376] width 1568 height 752
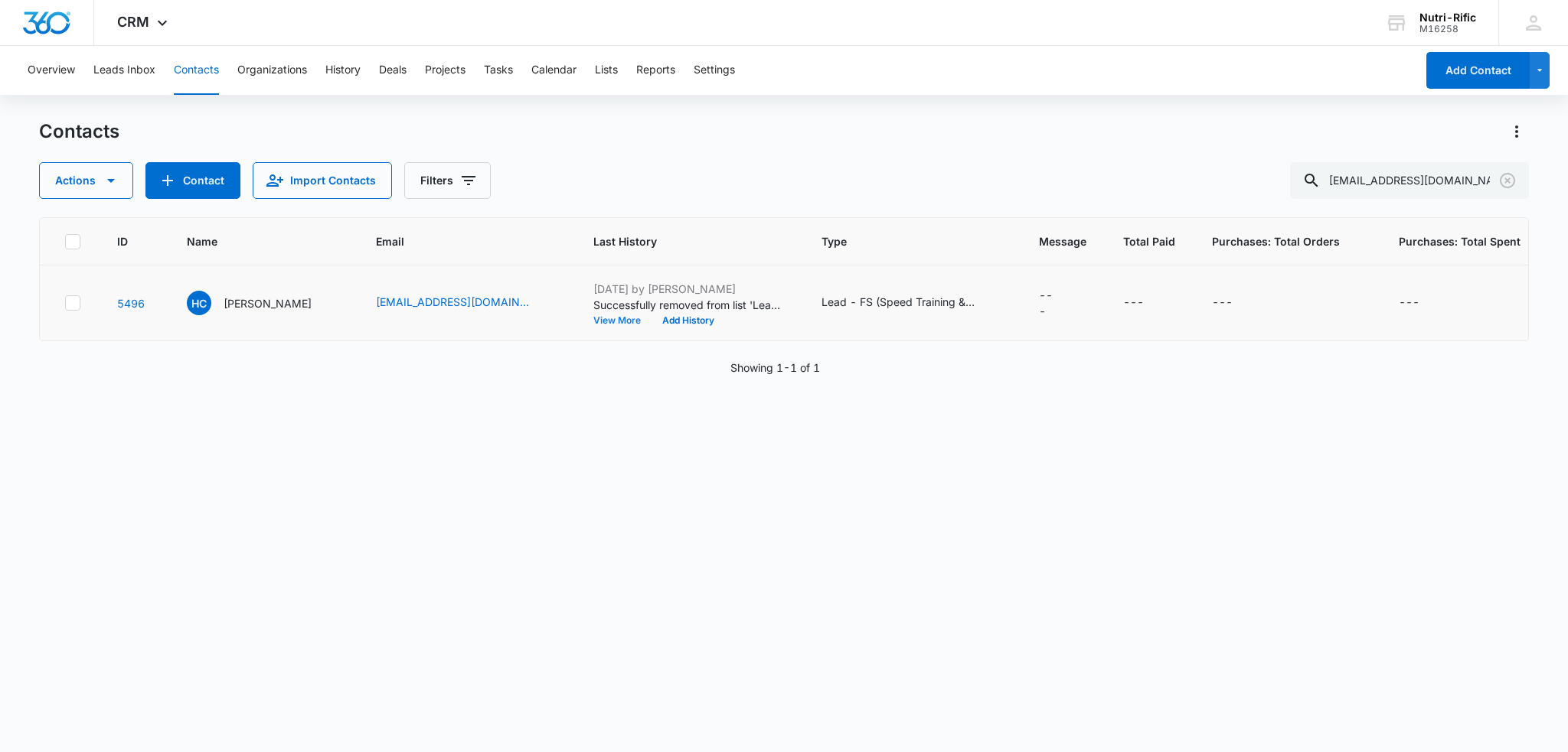
click at [593, 323] on button "View More" at bounding box center [621, 320] width 58 height 9
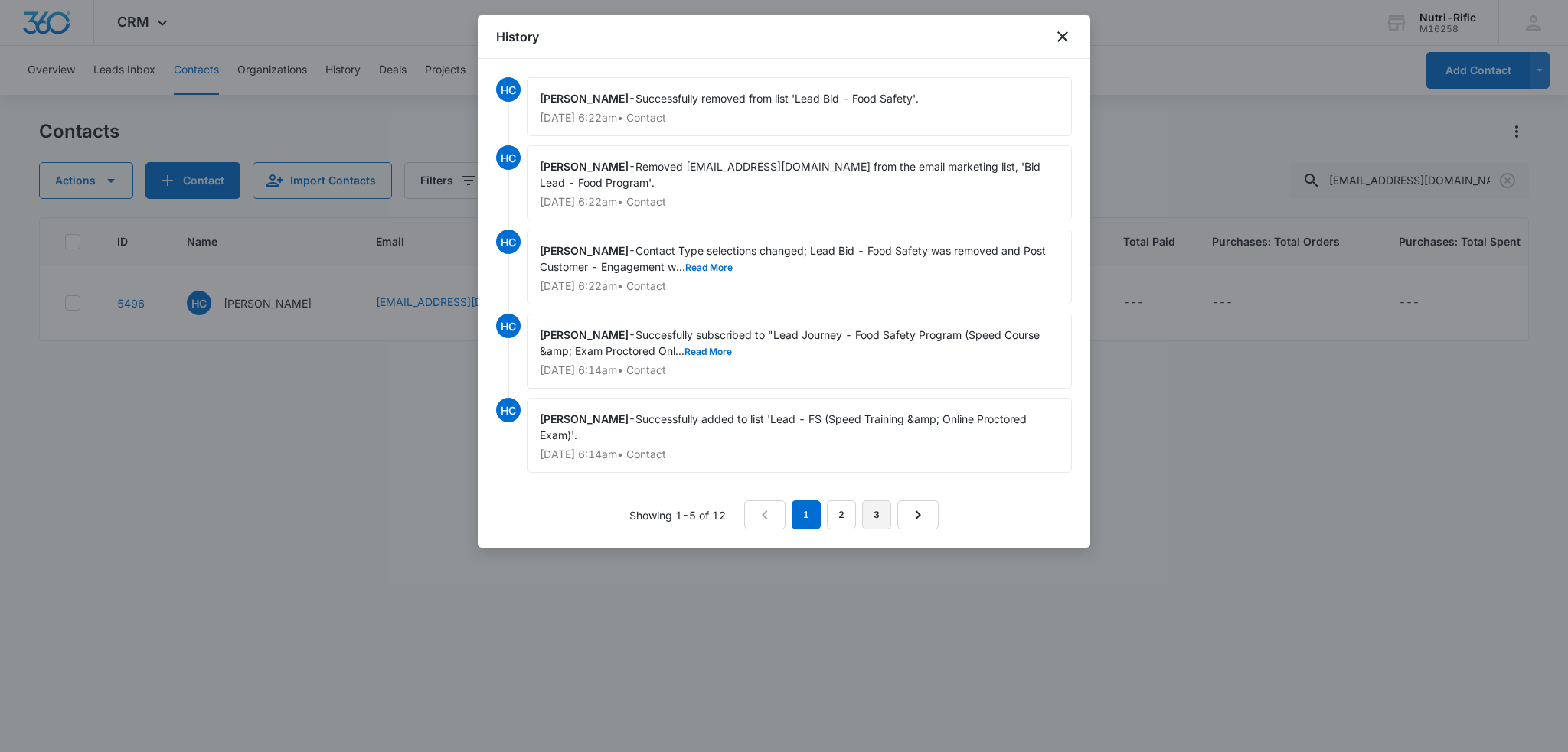
click at [878, 510] on link "3" at bounding box center [877, 515] width 29 height 29
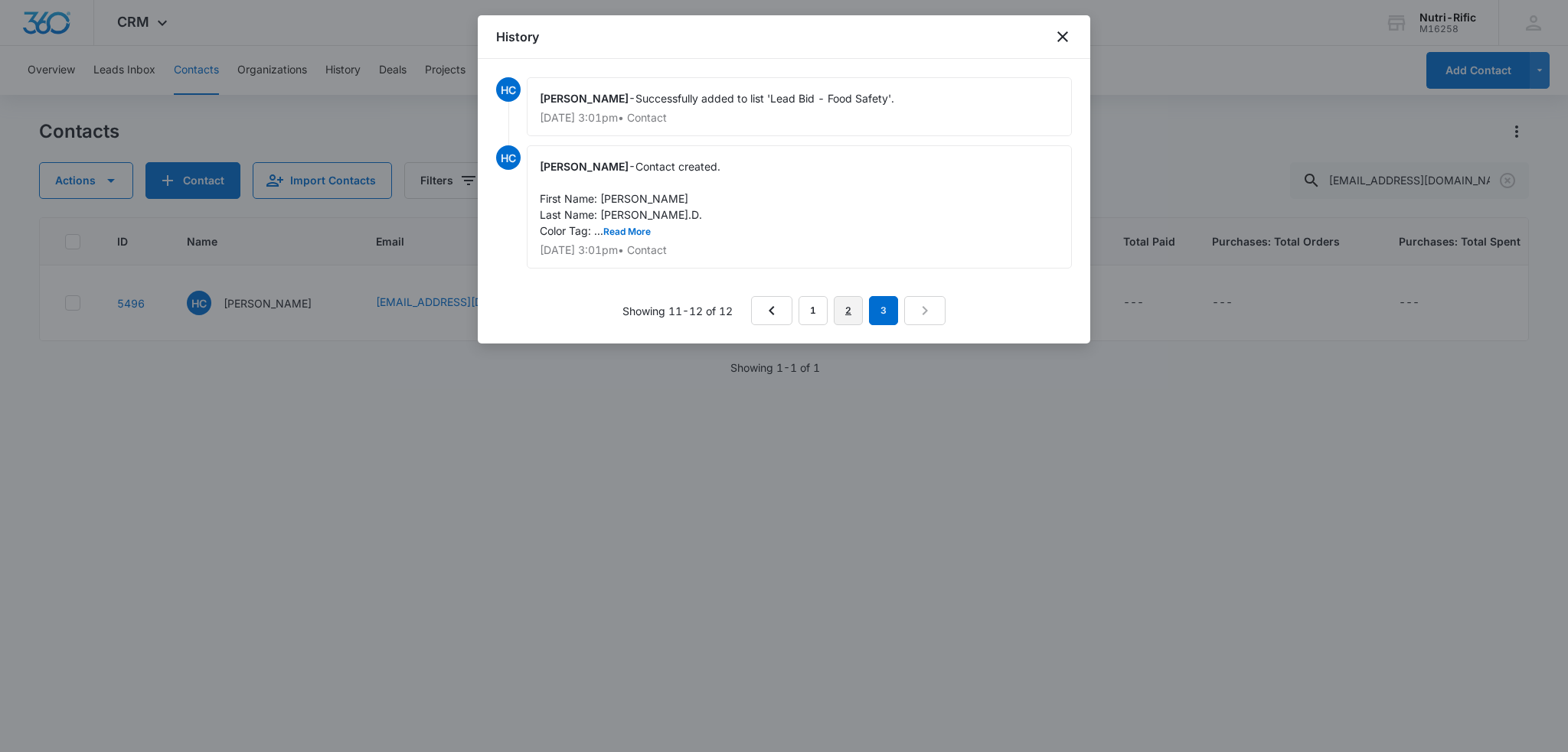
click at [845, 309] on link "2" at bounding box center [848, 311] width 29 height 29
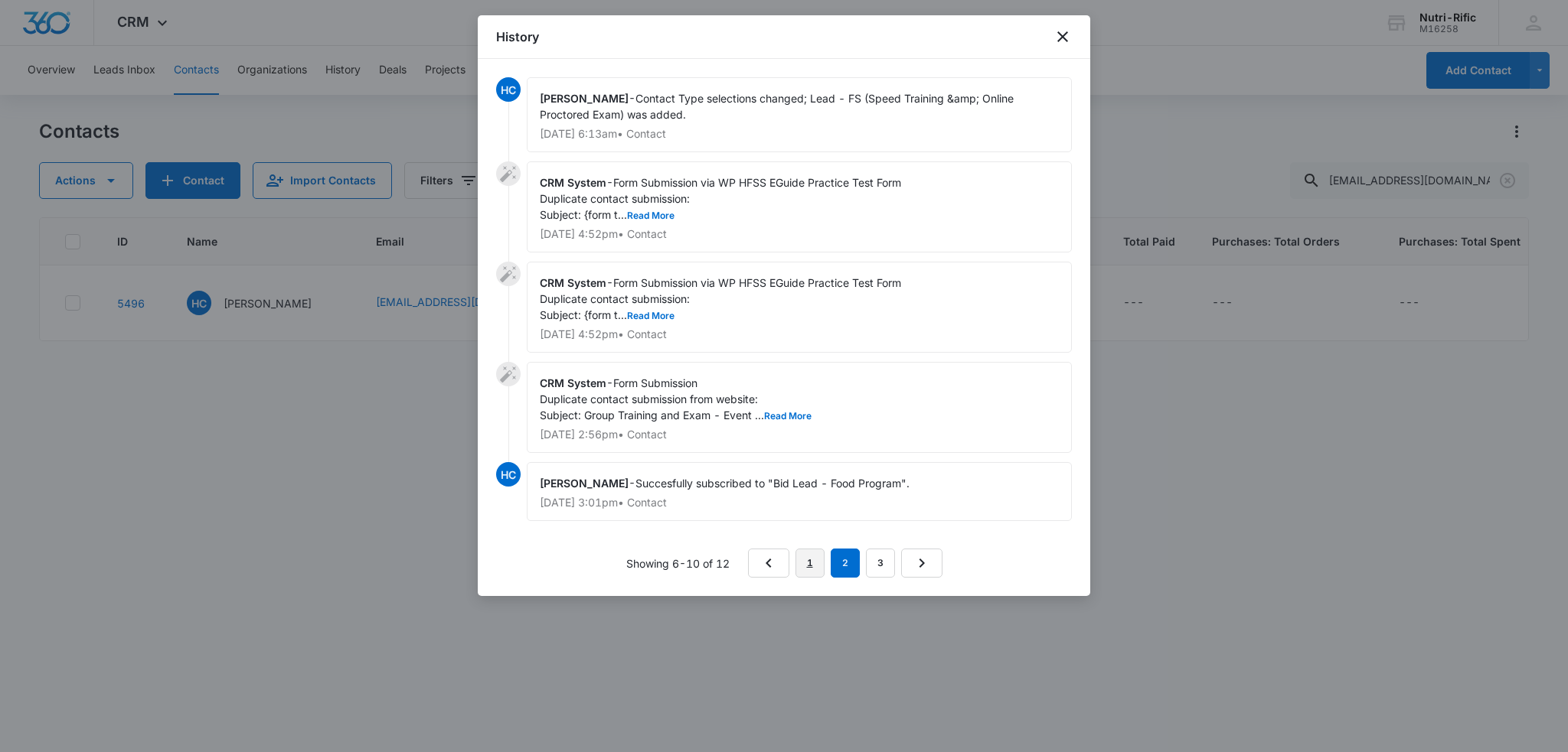
click at [803, 553] on link "1" at bounding box center [810, 563] width 29 height 29
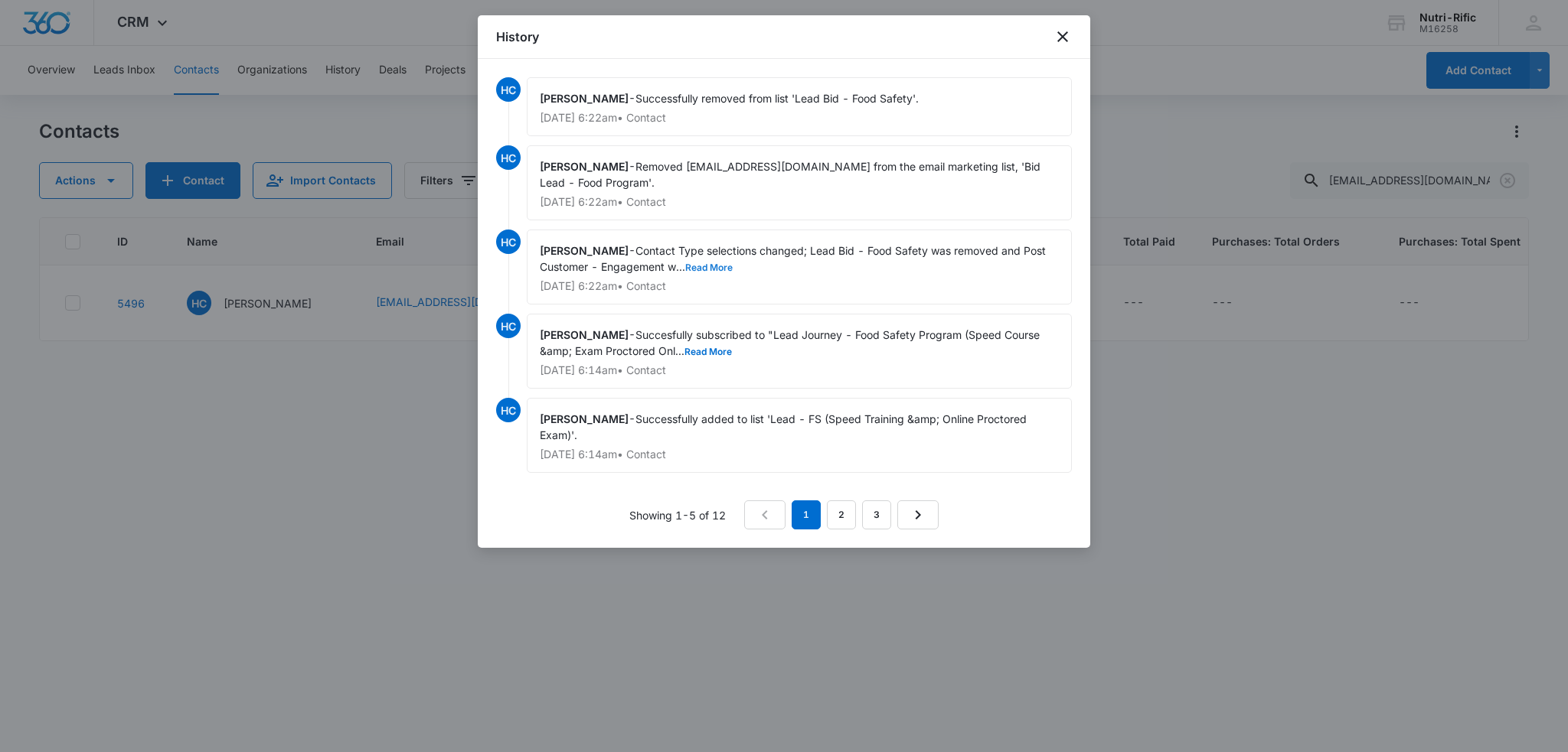
click at [715, 263] on button "Read More" at bounding box center [709, 267] width 47 height 9
click at [1065, 35] on icon "close" at bounding box center [1062, 36] width 11 height 11
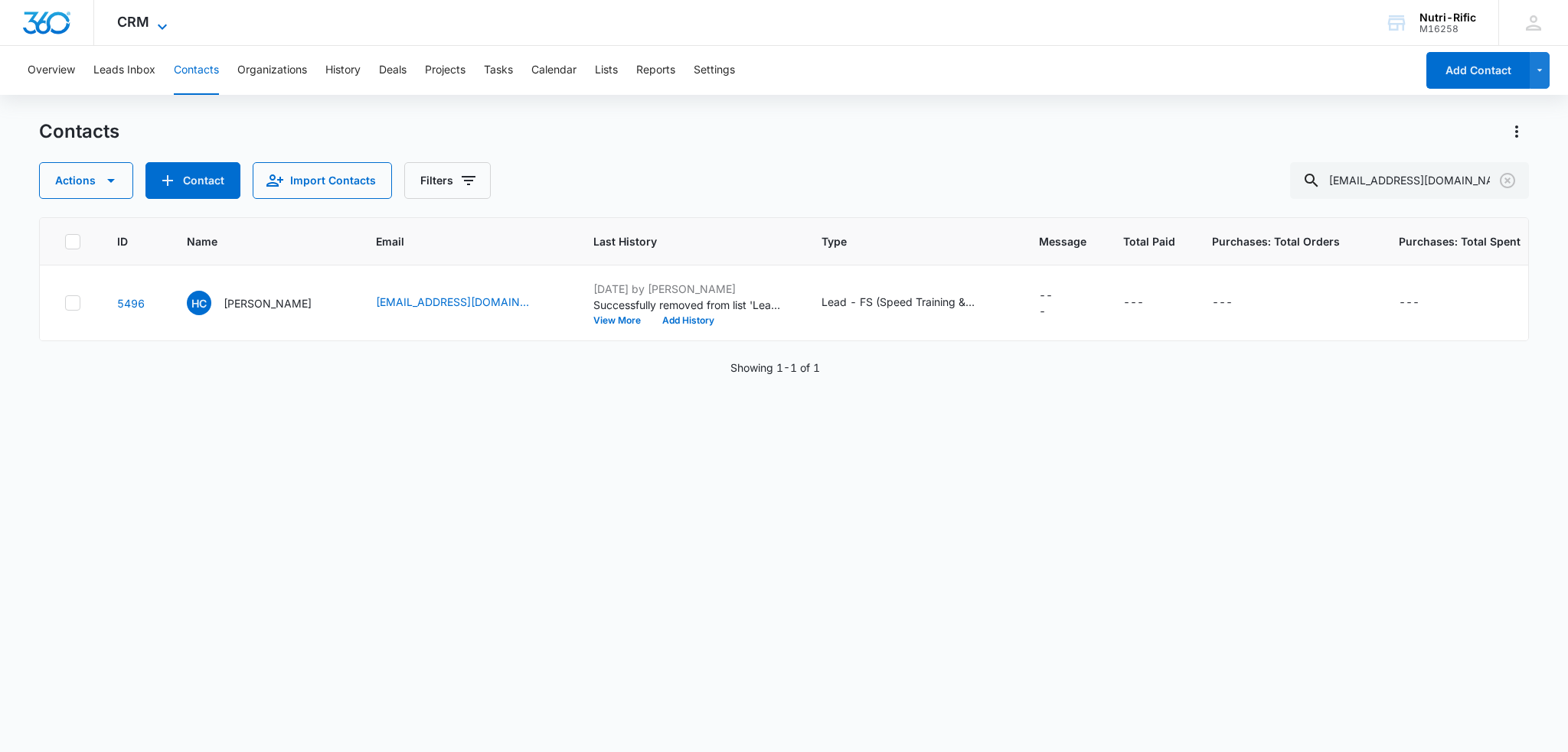
click at [162, 20] on icon at bounding box center [162, 27] width 19 height 19
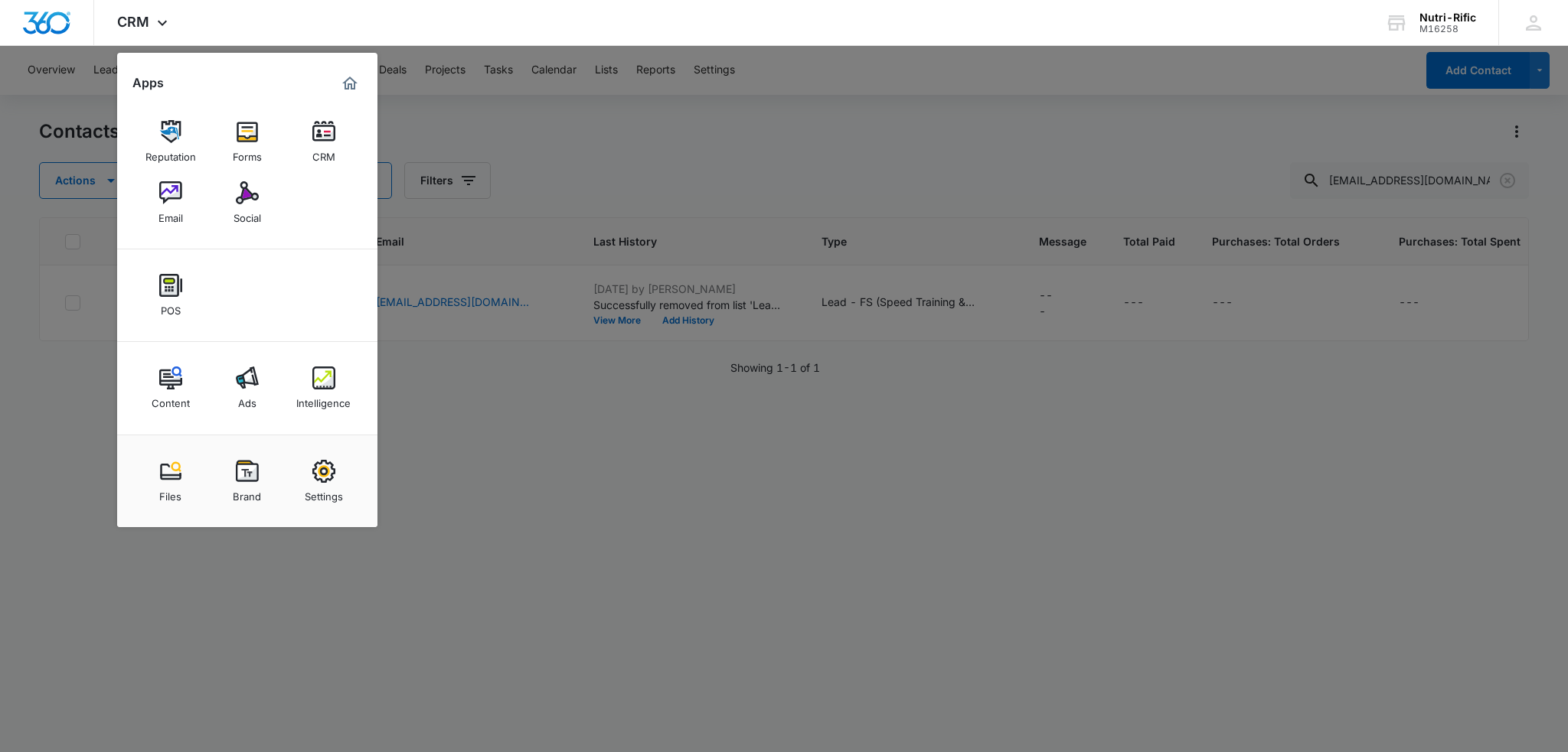
click at [182, 193] on link "Email" at bounding box center [170, 202] width 58 height 58
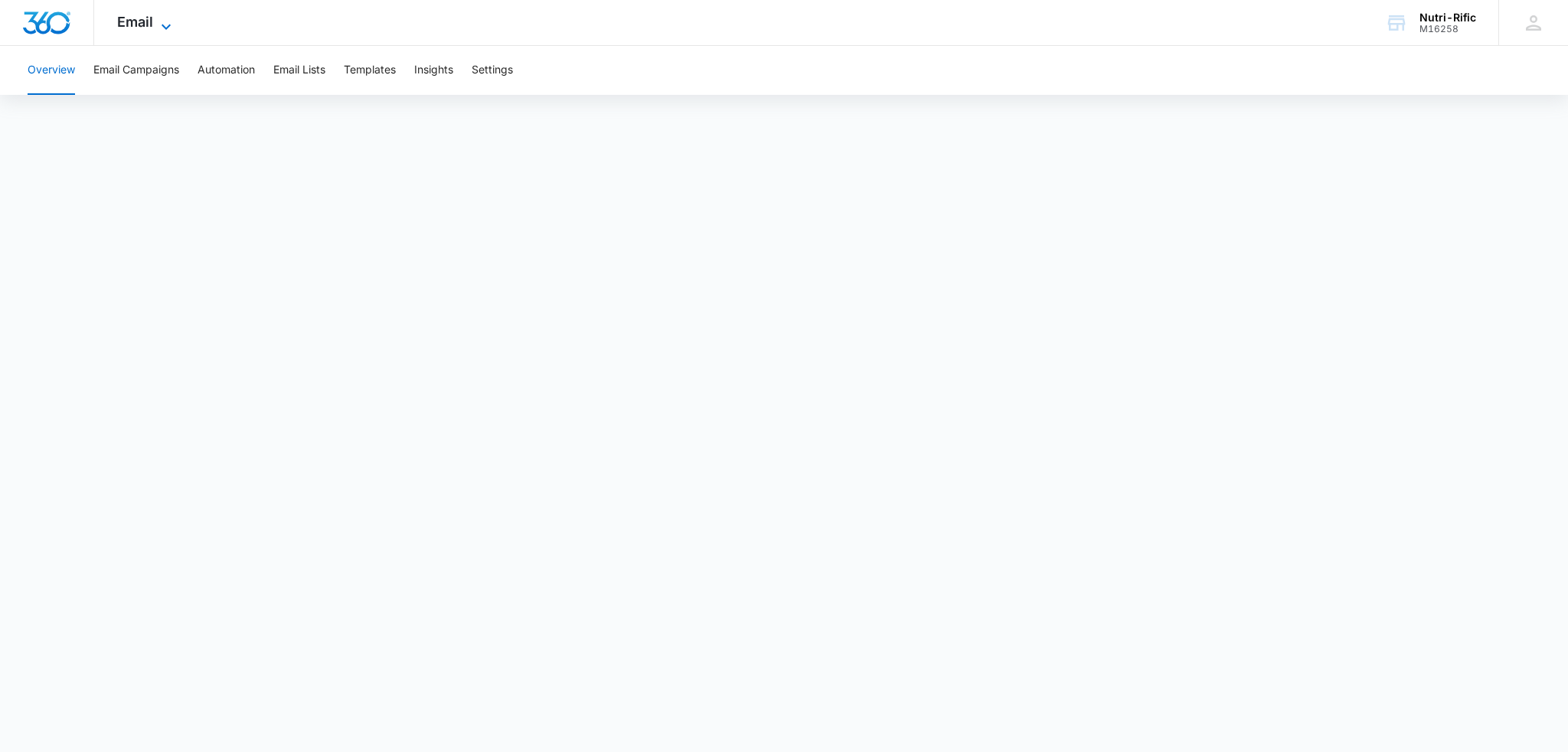
click at [165, 21] on icon at bounding box center [166, 27] width 19 height 19
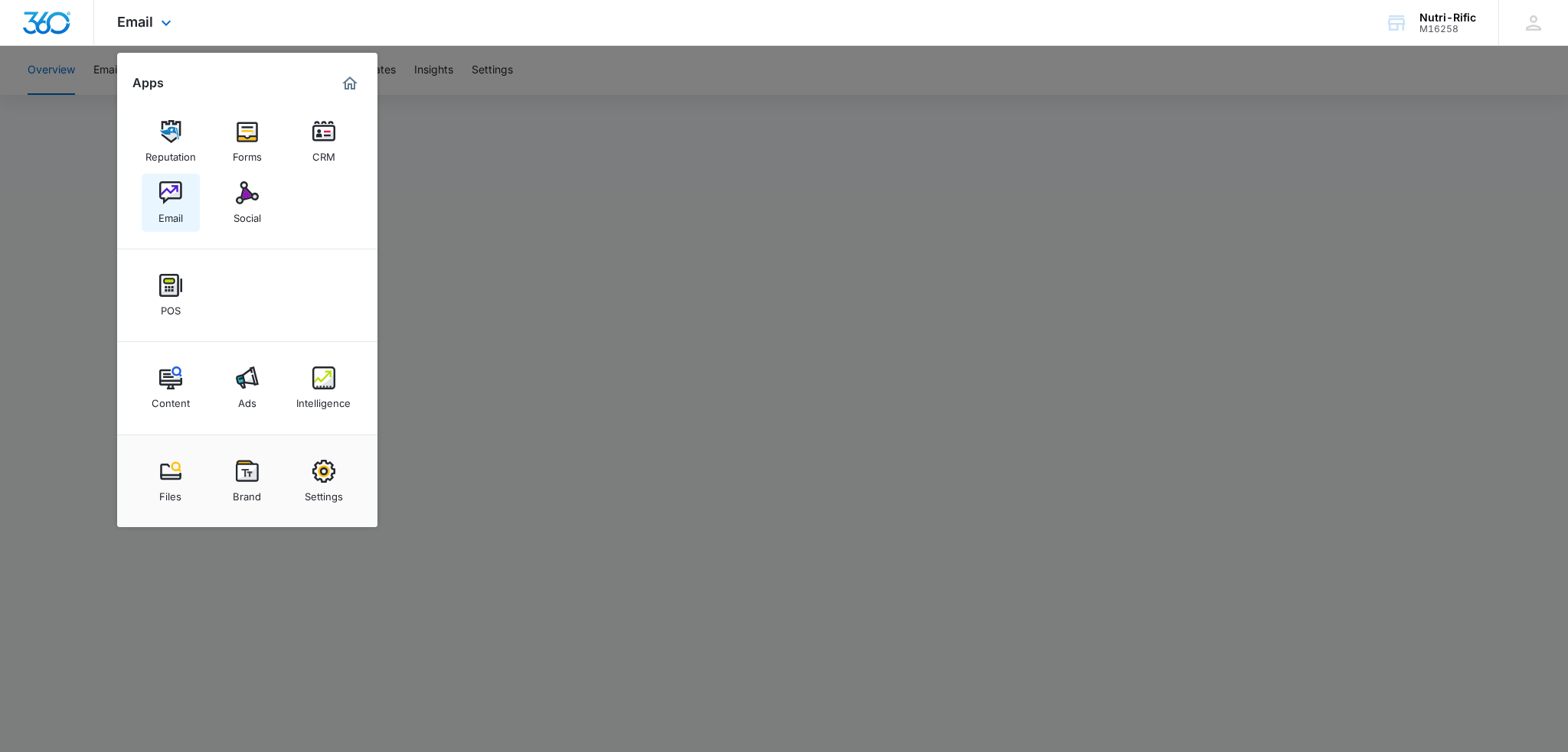
click at [175, 192] on img at bounding box center [170, 193] width 23 height 23
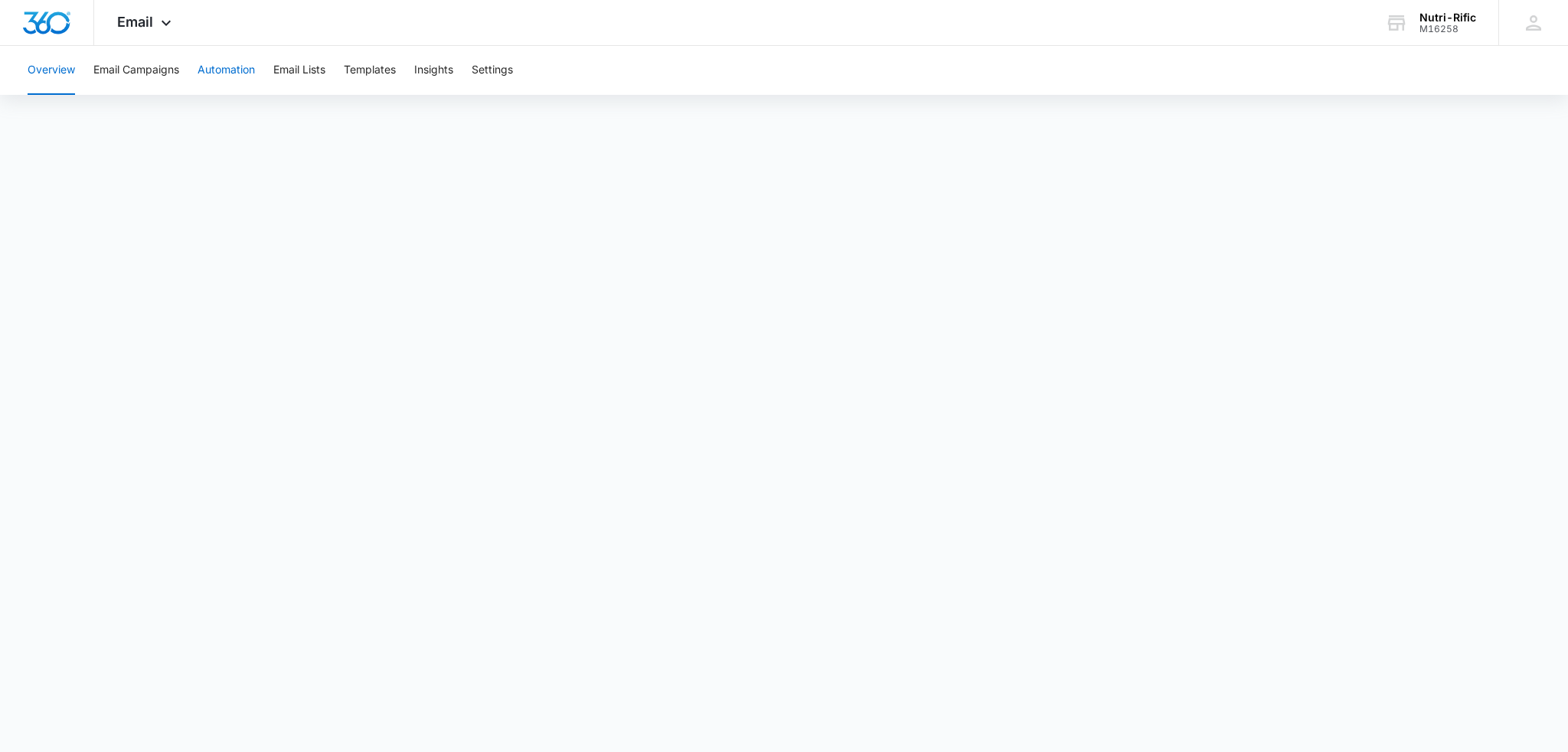
click at [225, 70] on button "Automation" at bounding box center [226, 71] width 57 height 49
